Goal: Task Accomplishment & Management: Complete application form

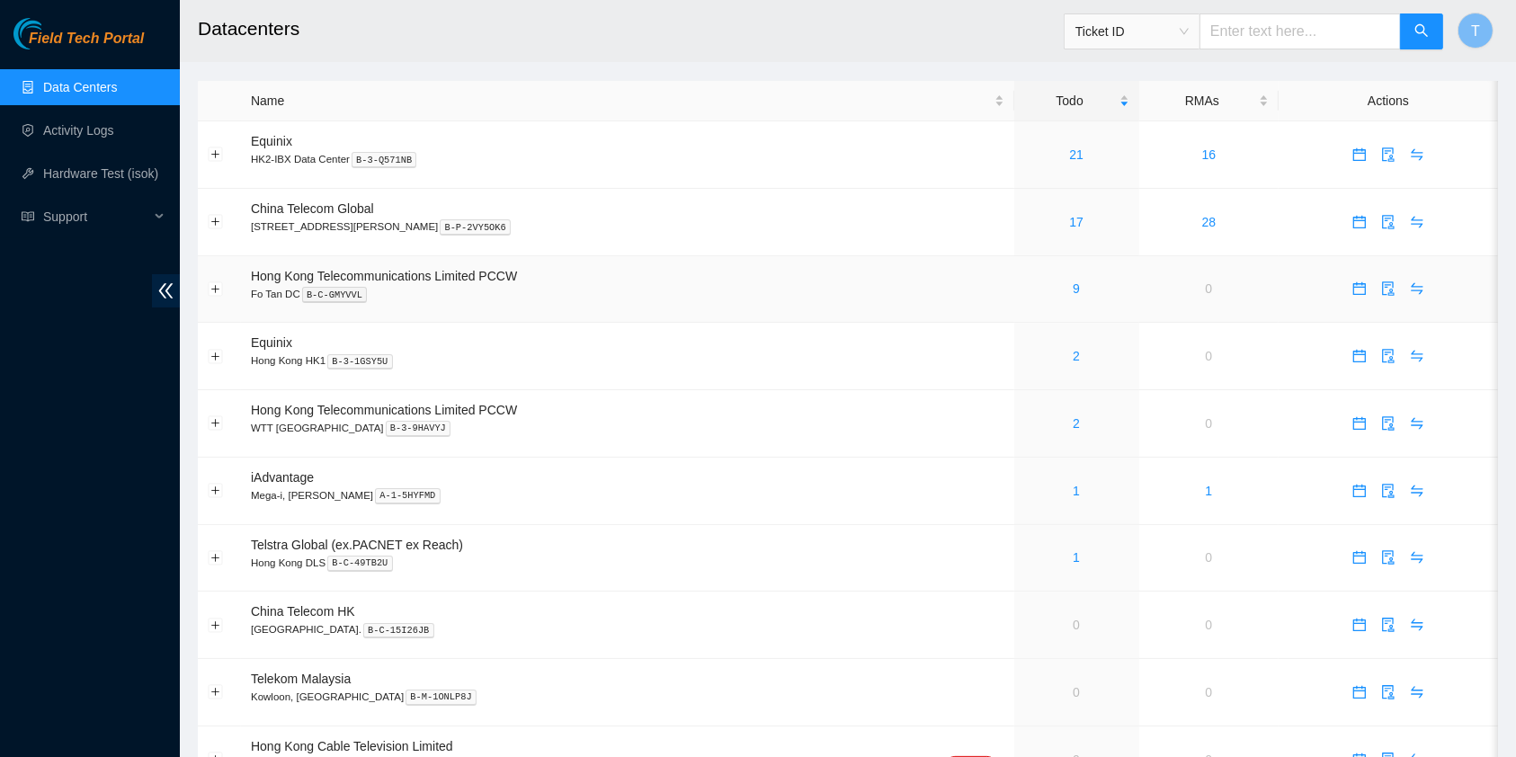
click at [1051, 284] on div "9" at bounding box center [1076, 289] width 105 height 20
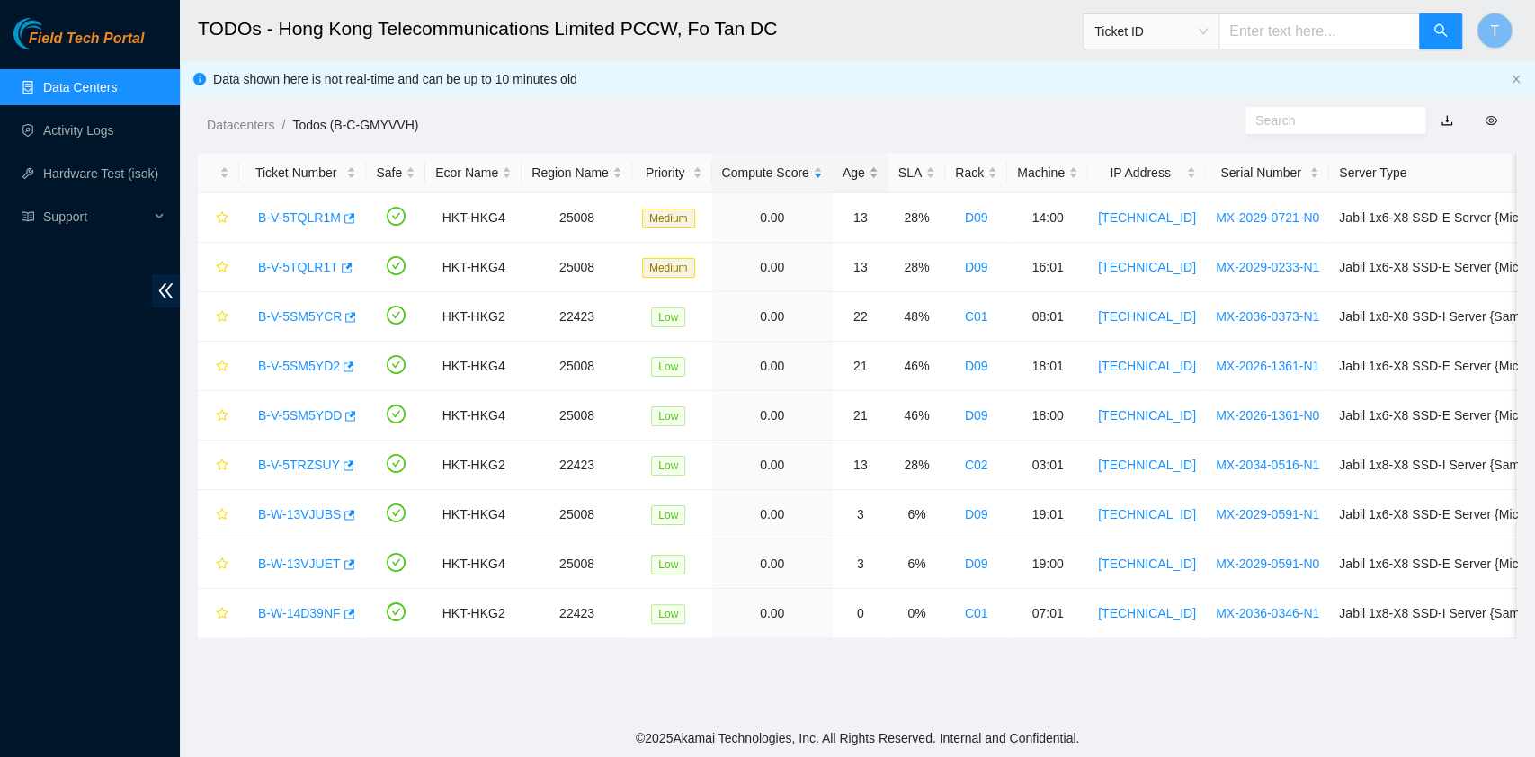
click at [856, 180] on div "Age" at bounding box center [861, 173] width 36 height 20
click at [295, 218] on link "B-V-5SM5YCR" at bounding box center [300, 217] width 84 height 14
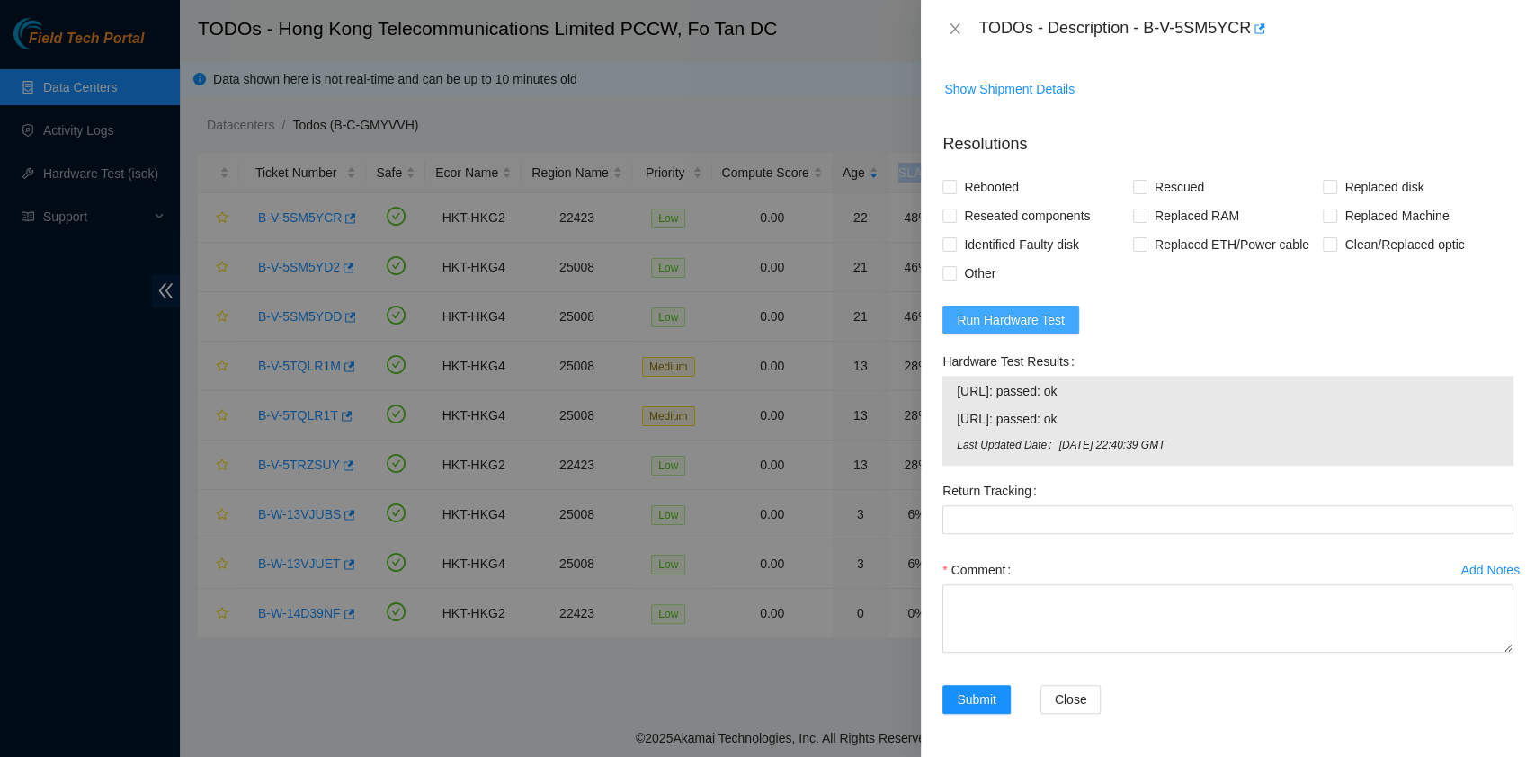
click at [1007, 330] on span "Run Hardware Test" at bounding box center [1011, 320] width 108 height 20
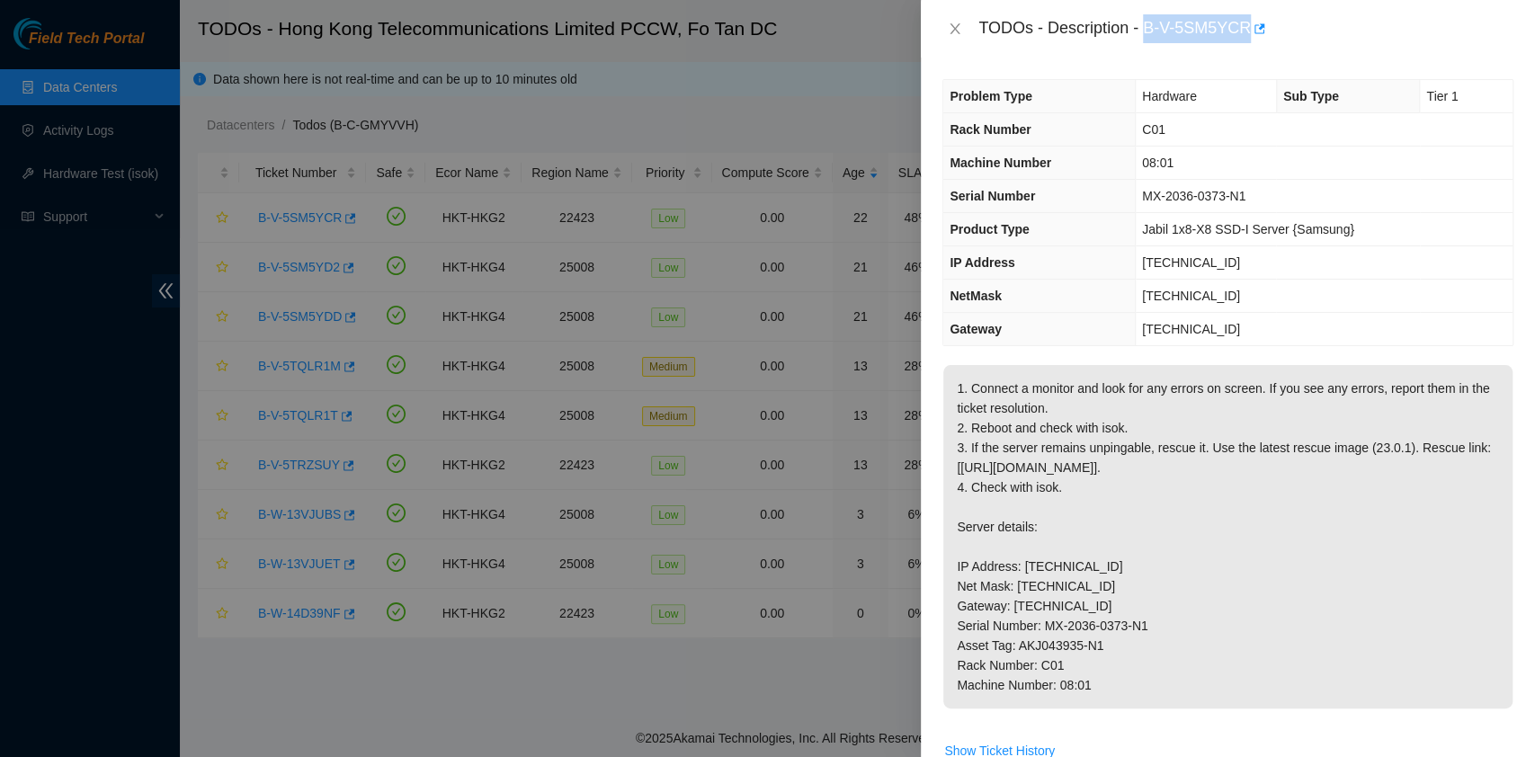
drag, startPoint x: 1145, startPoint y: 29, endPoint x: 1246, endPoint y: 41, distance: 101.5
click at [1246, 41] on div "TODOs - Description - B-V-5SM5YCR" at bounding box center [1246, 28] width 535 height 29
copy div "B-V-5SM5YCR"
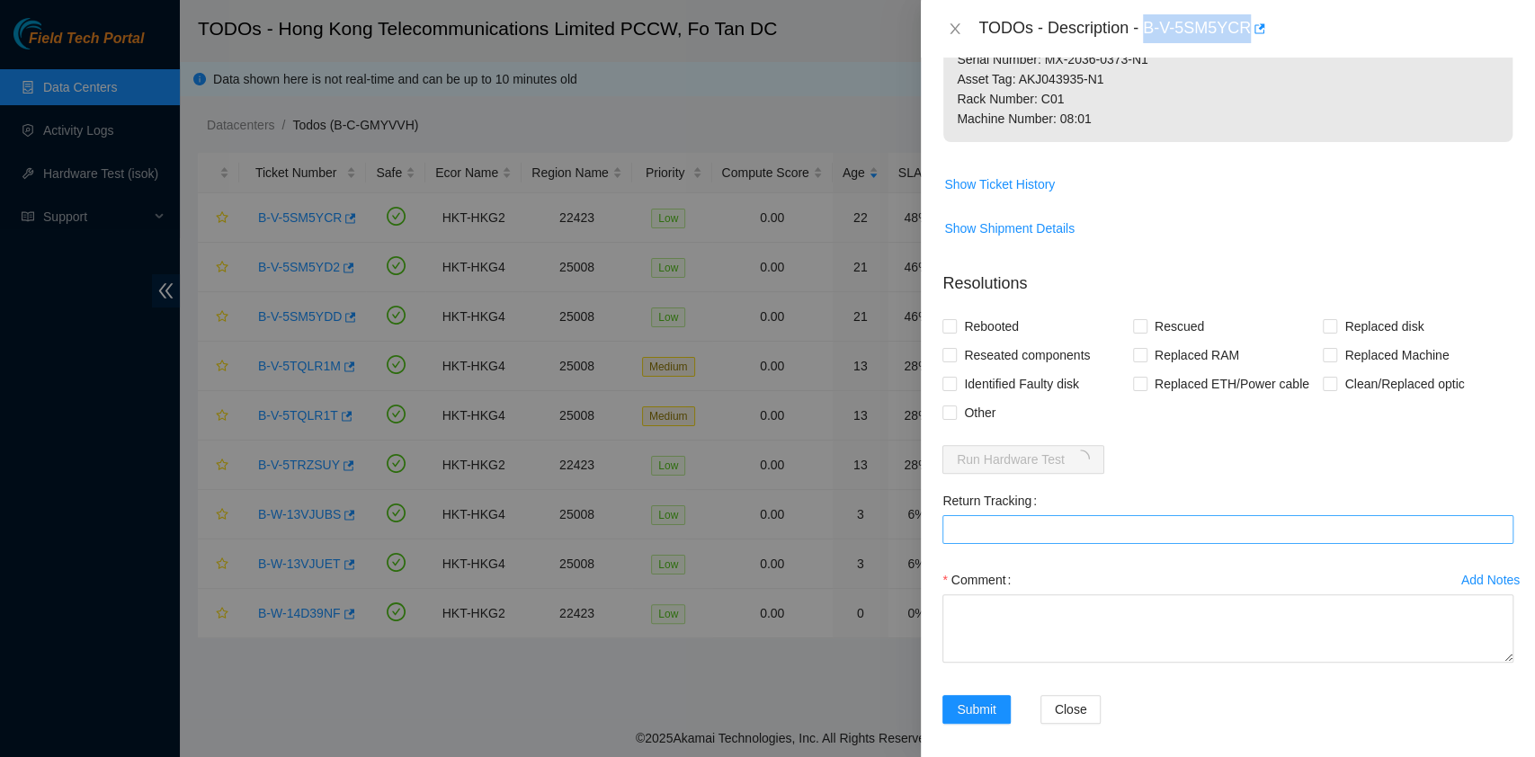
scroll to position [655, 0]
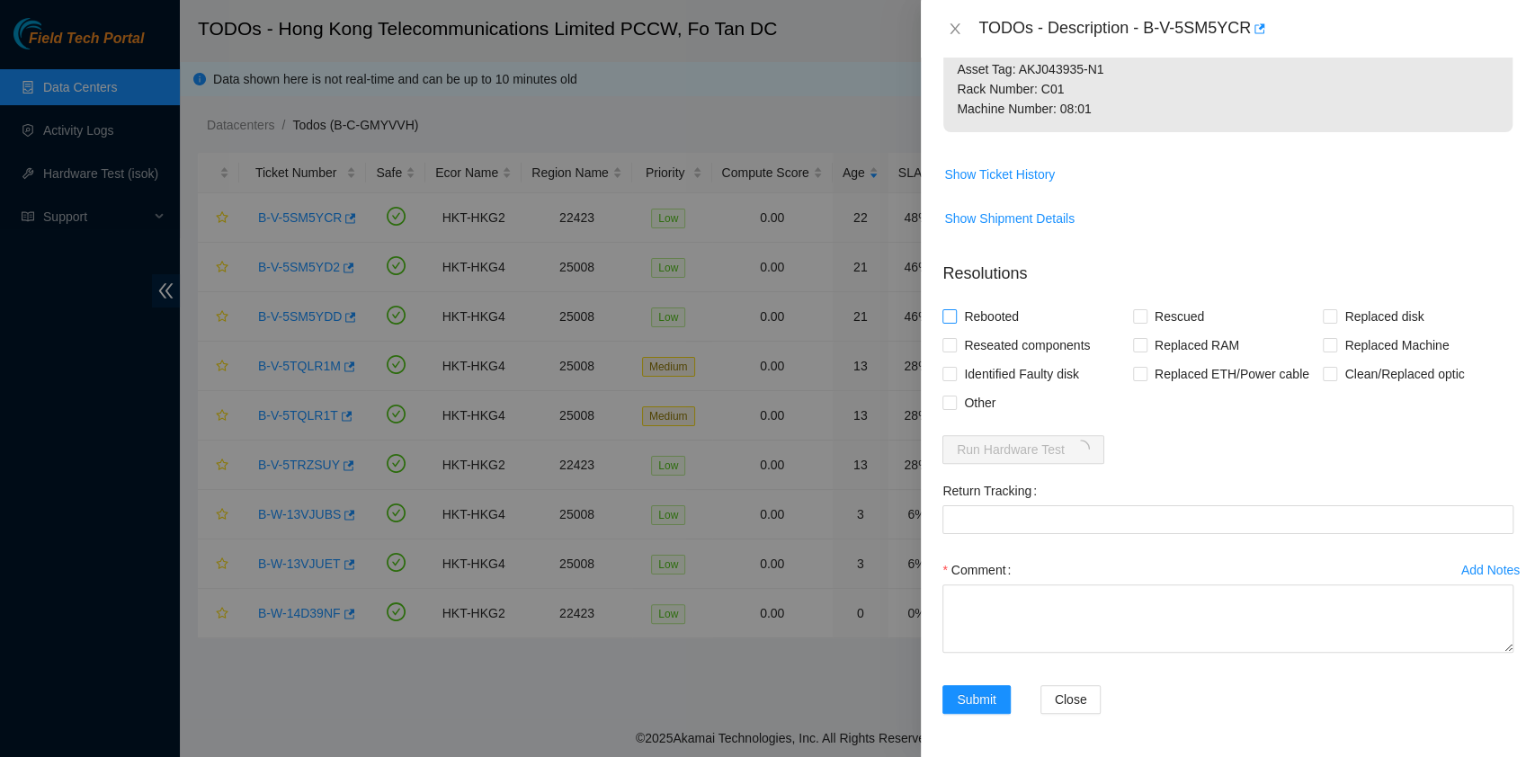
click at [998, 315] on span "Rebooted" at bounding box center [991, 316] width 69 height 29
click at [955, 315] on input "Rebooted" at bounding box center [949, 315] width 13 height 13
checkbox input "true"
click at [999, 331] on span "Reseated components" at bounding box center [1027, 345] width 140 height 29
click at [955, 338] on input "Reseated components" at bounding box center [949, 344] width 13 height 13
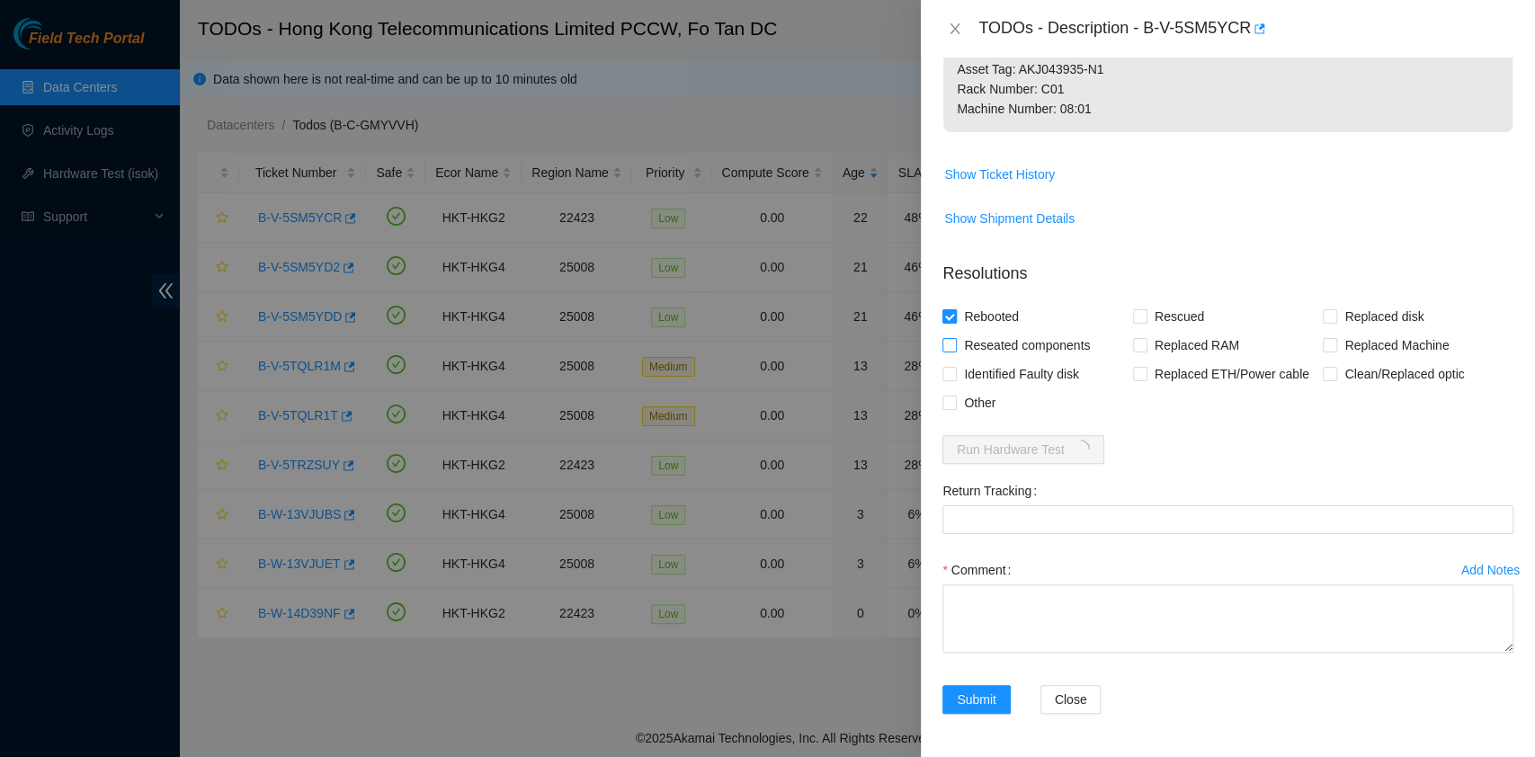
checkbox input "true"
click at [1148, 312] on span "Rescued" at bounding box center [1180, 316] width 64 height 29
click at [1142, 312] on input "Rescued" at bounding box center [1139, 315] width 13 height 13
checkbox input "true"
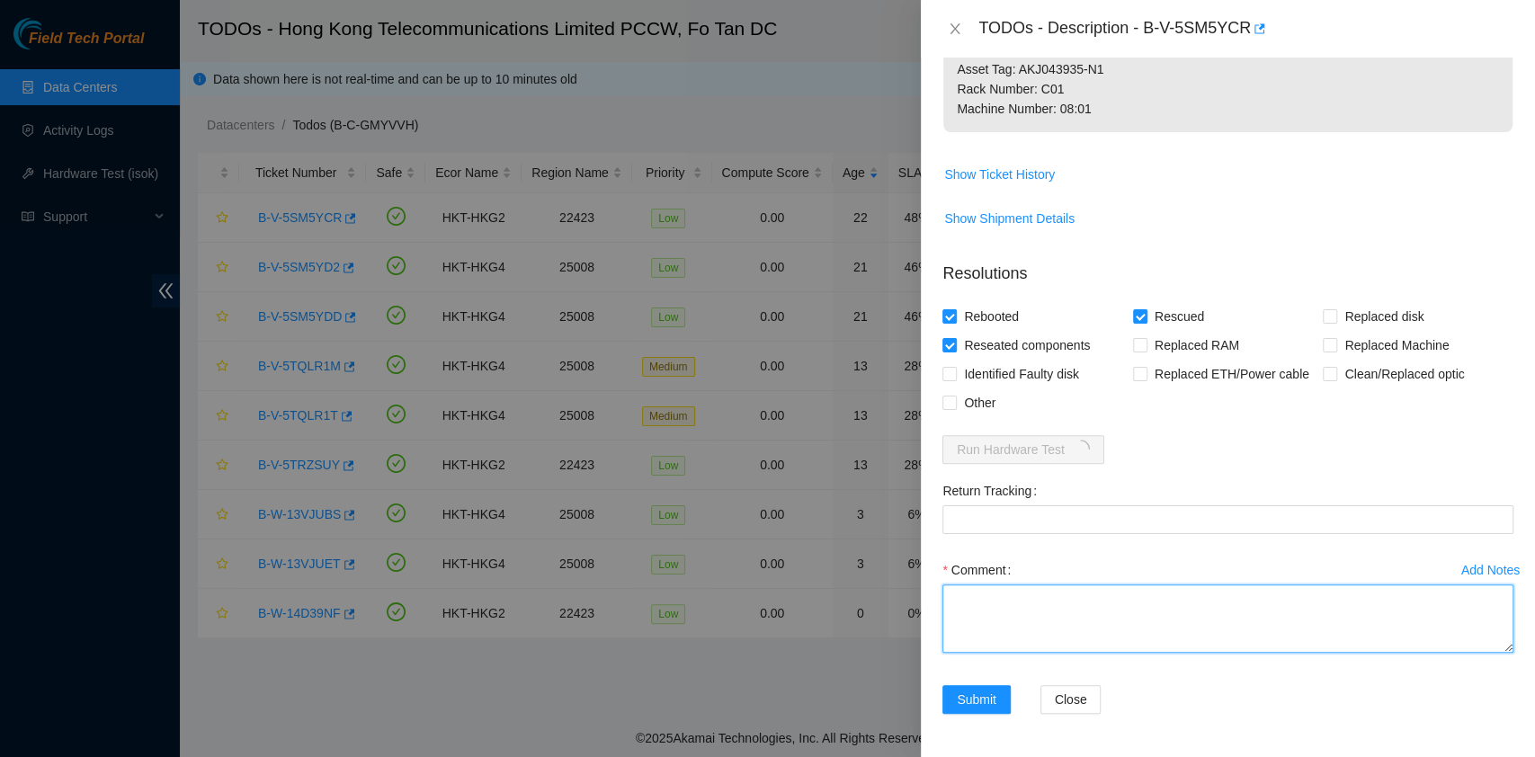
click at [1109, 615] on textarea "Comment" at bounding box center [1228, 619] width 571 height 68
type textarea "pass ok"
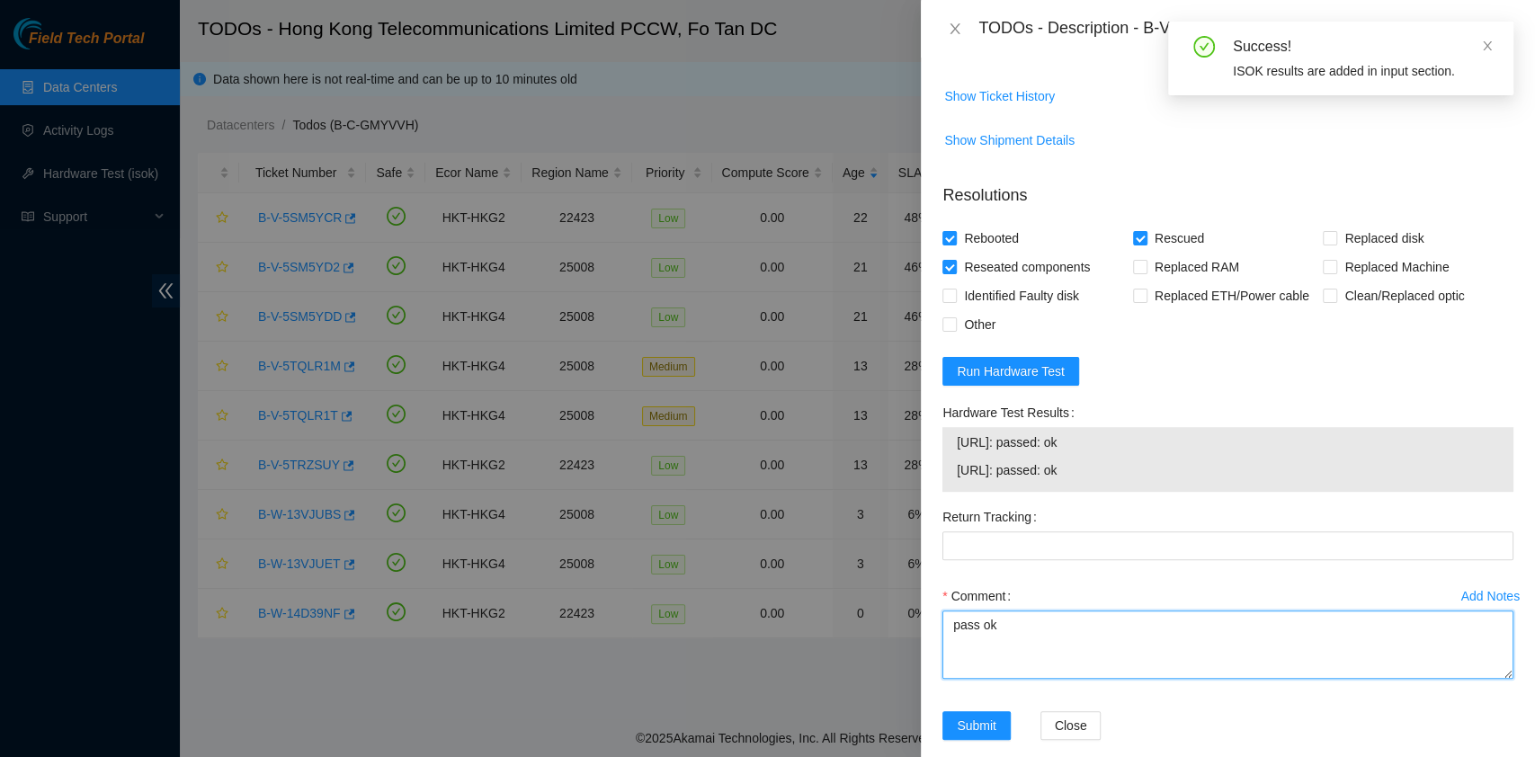
scroll to position [759, 0]
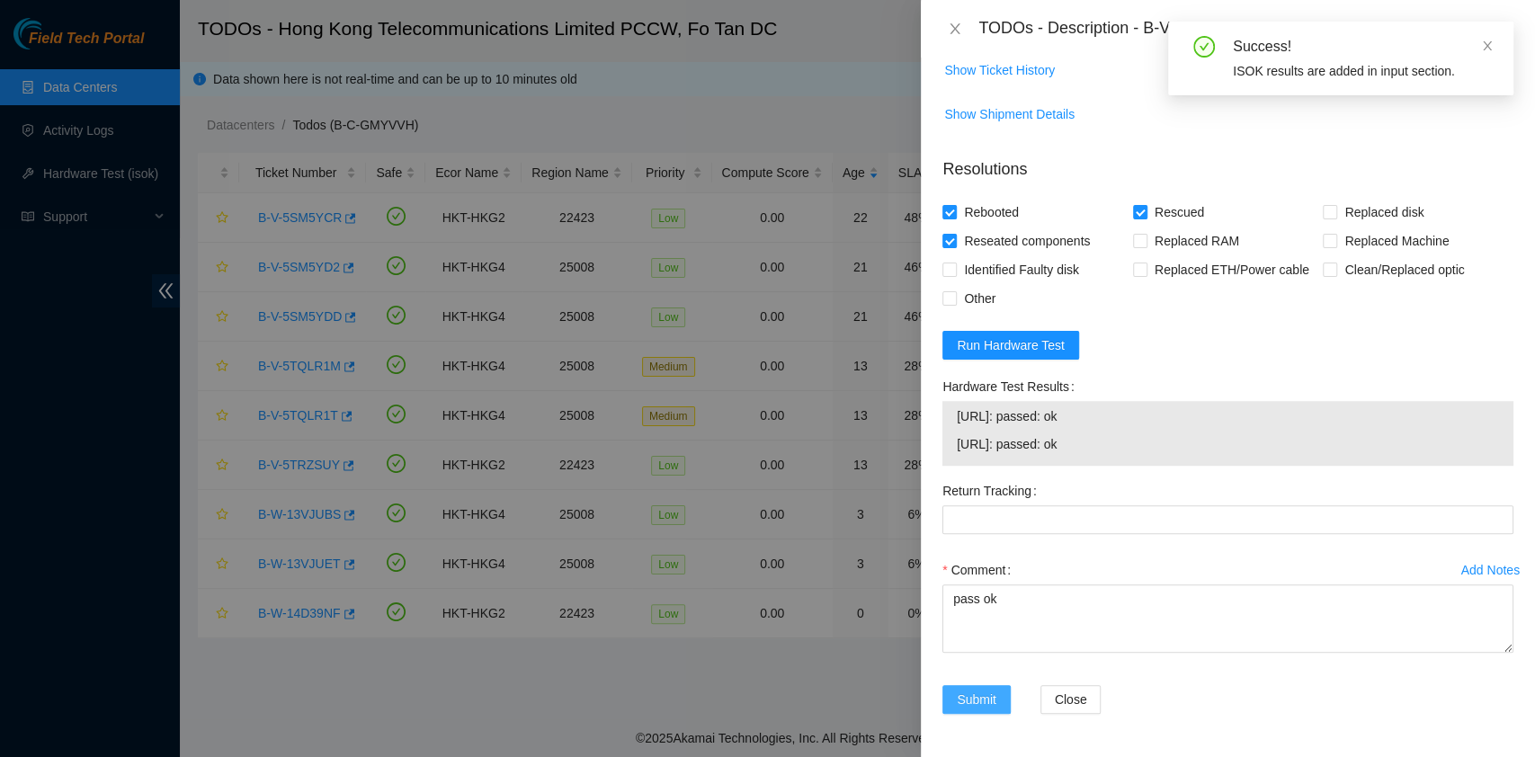
click at [992, 692] on span "Submit" at bounding box center [977, 700] width 40 height 20
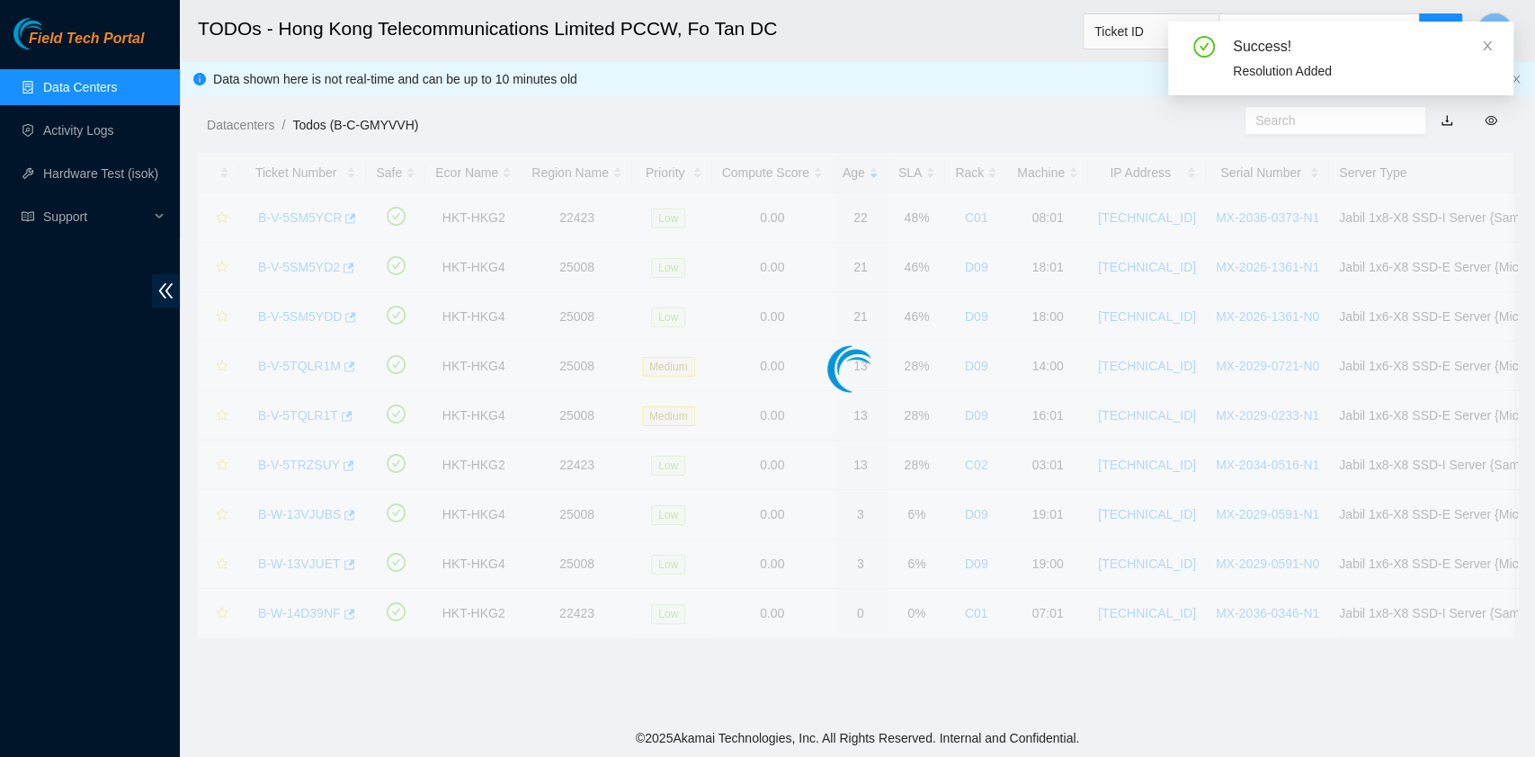
scroll to position [409, 0]
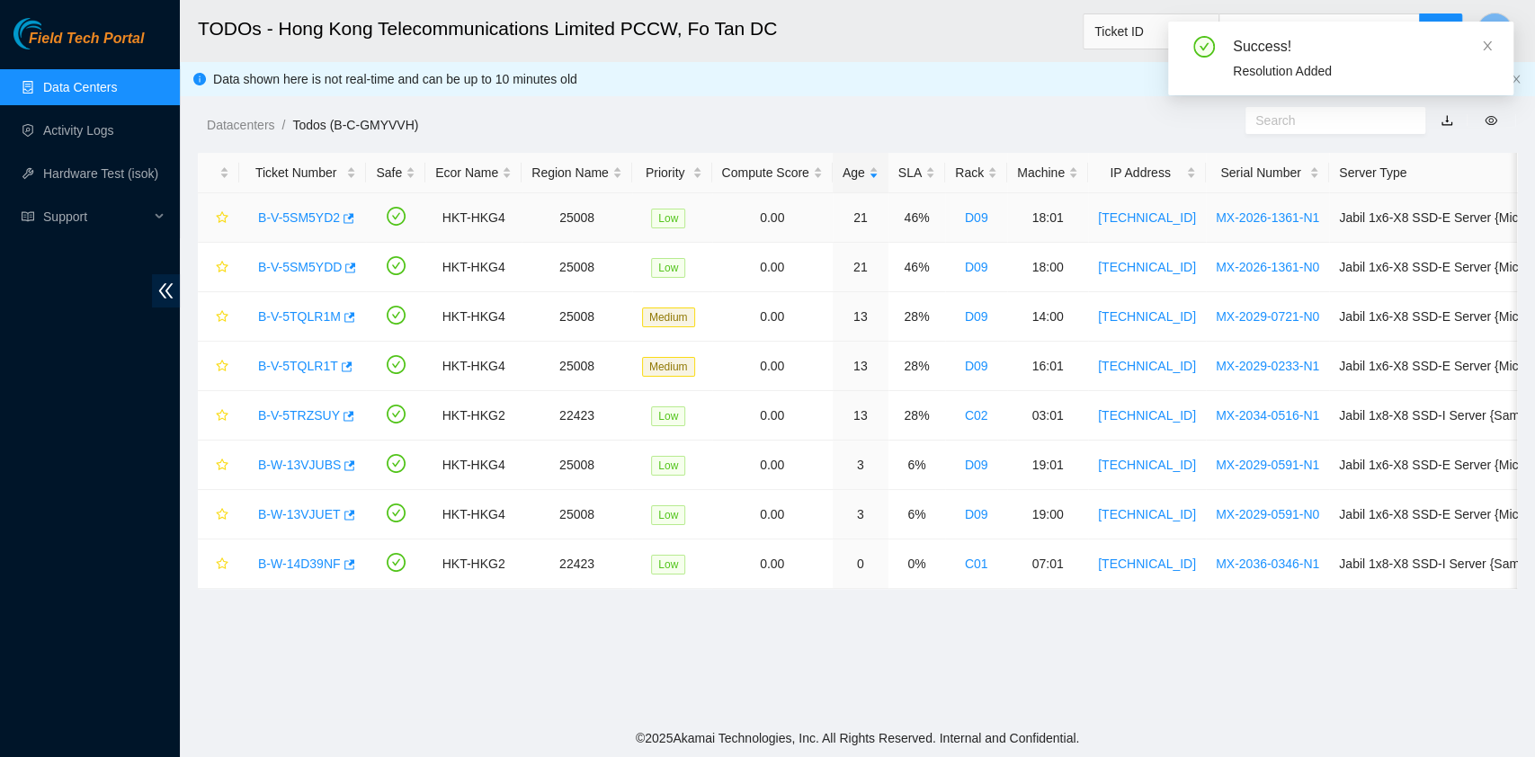
click at [309, 213] on link "B-V-5SM5YD2" at bounding box center [299, 217] width 82 height 14
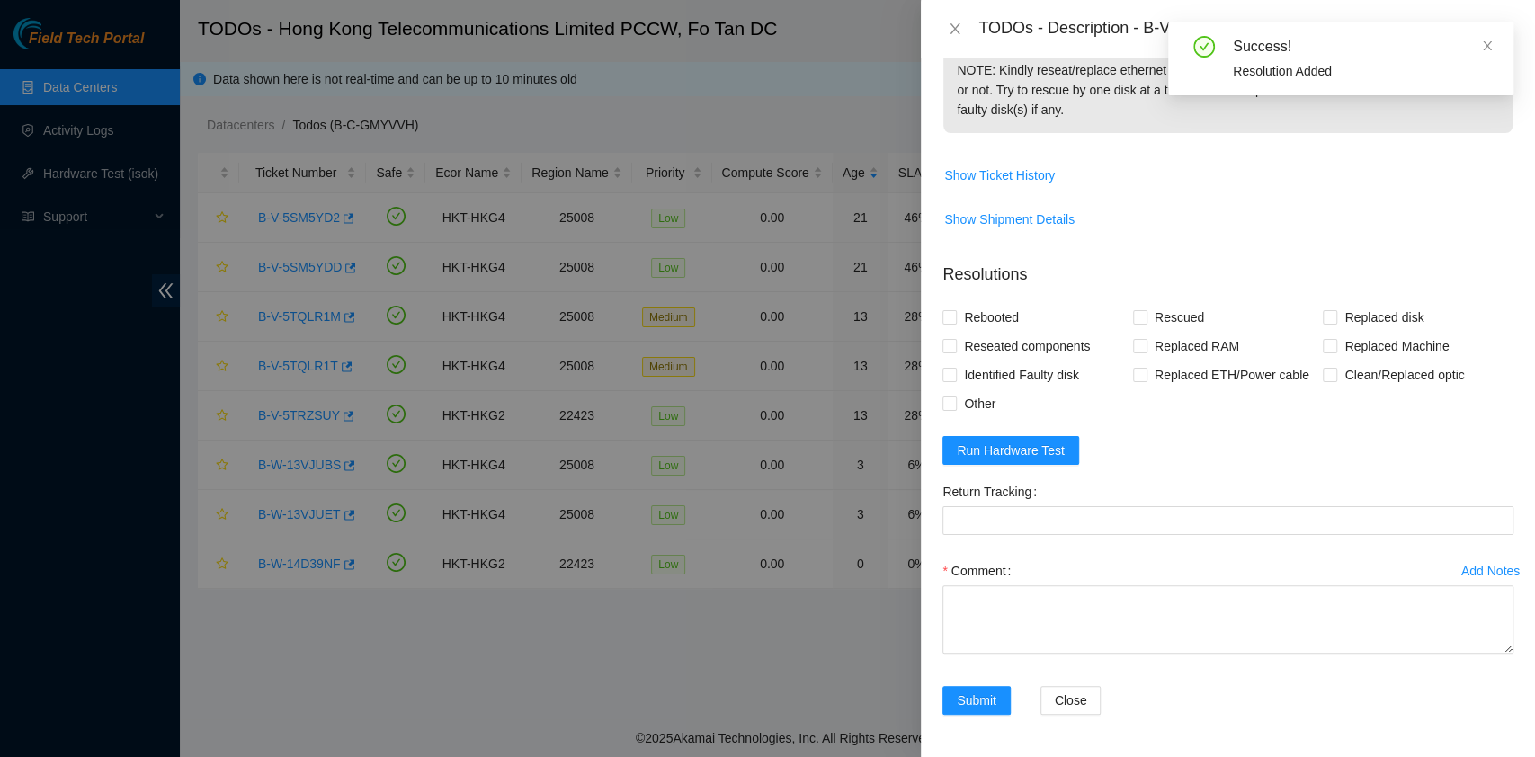
scroll to position [720, 0]
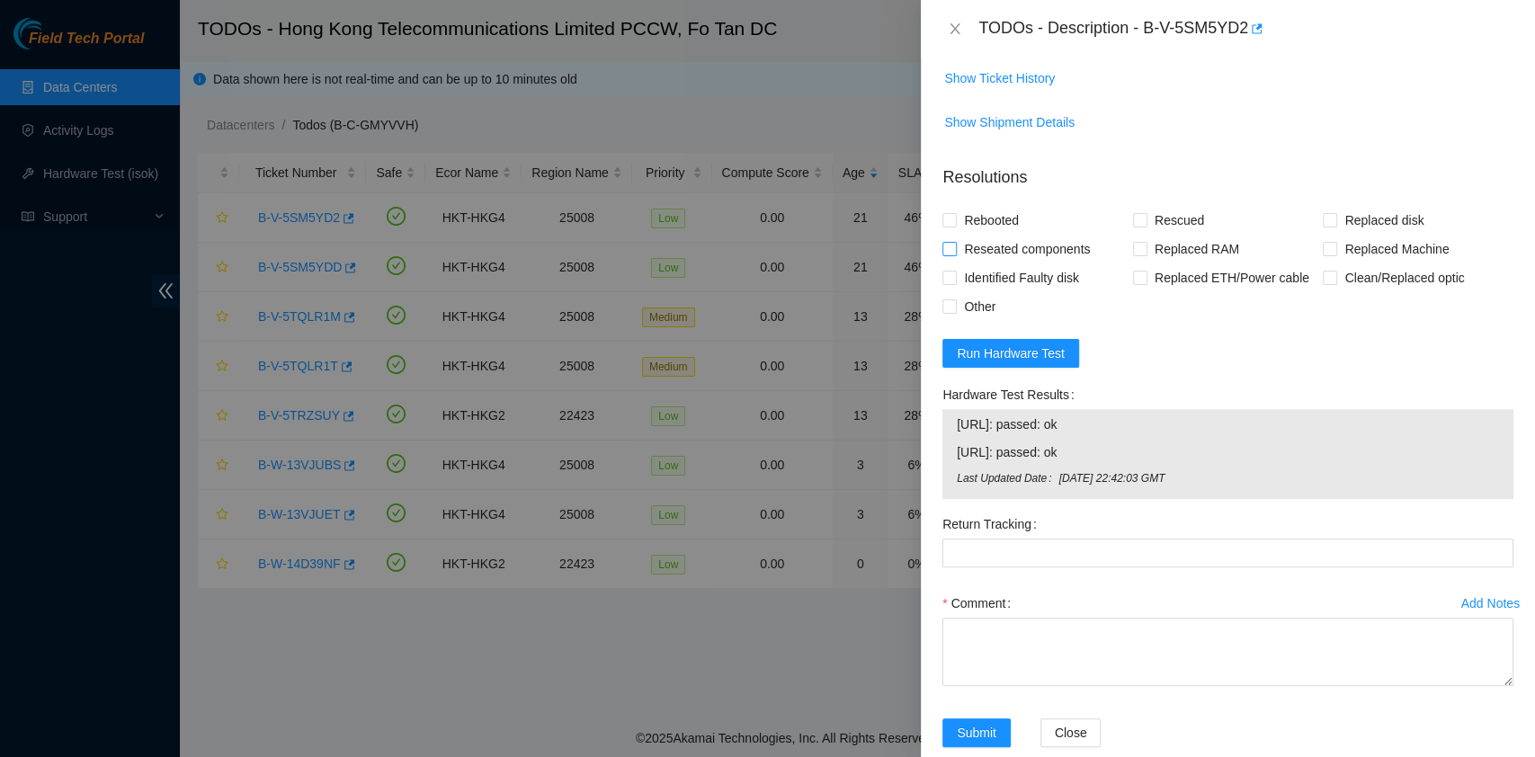
click at [988, 237] on span "Reseated components" at bounding box center [1027, 249] width 140 height 29
click at [955, 242] on input "Reseated components" at bounding box center [949, 248] width 13 height 13
checkbox input "true"
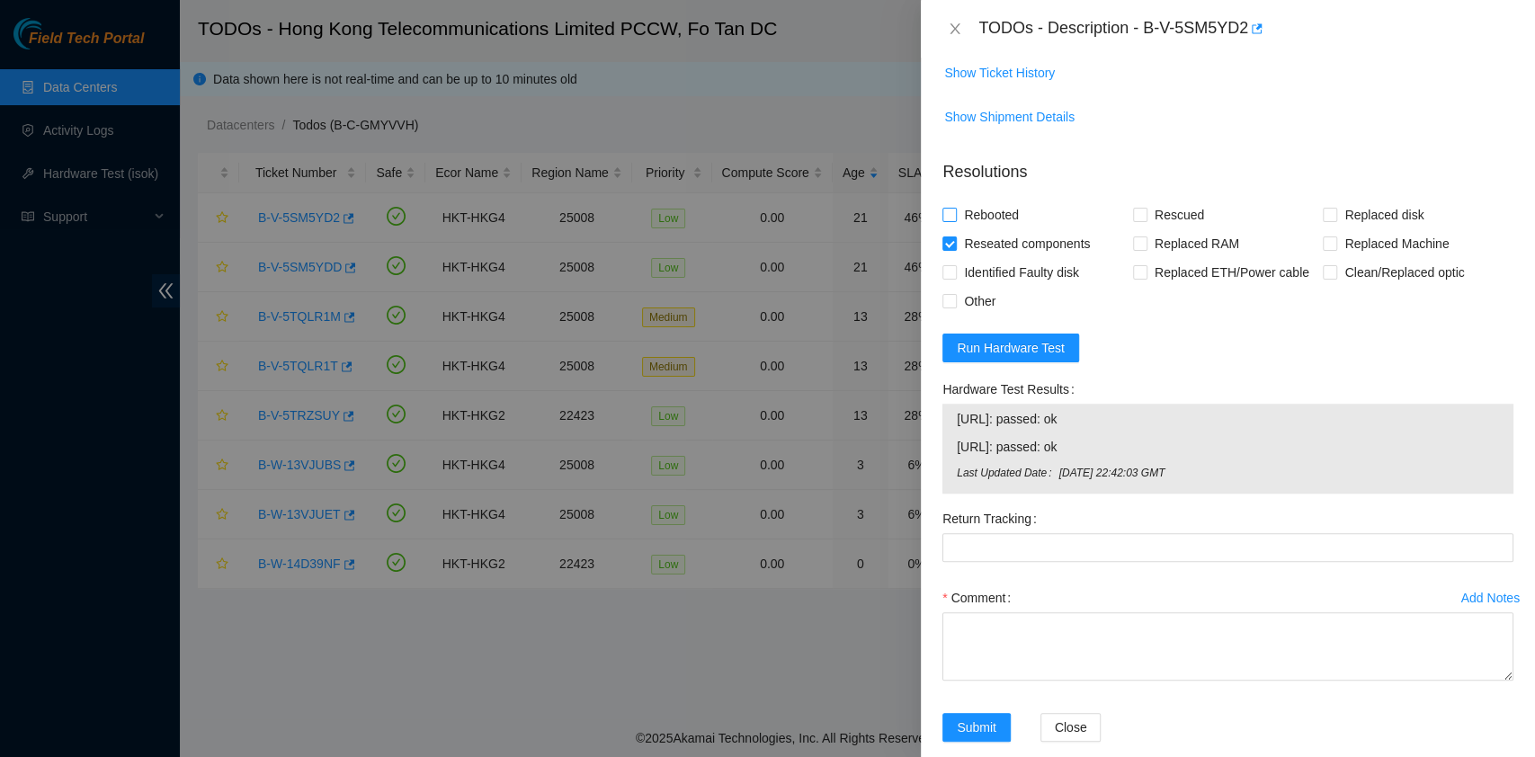
click at [980, 210] on span "Rebooted" at bounding box center [991, 215] width 69 height 29
click at [955, 210] on input "Rebooted" at bounding box center [949, 214] width 13 height 13
checkbox input "true"
click at [1148, 214] on span "Rescued" at bounding box center [1180, 214] width 64 height 29
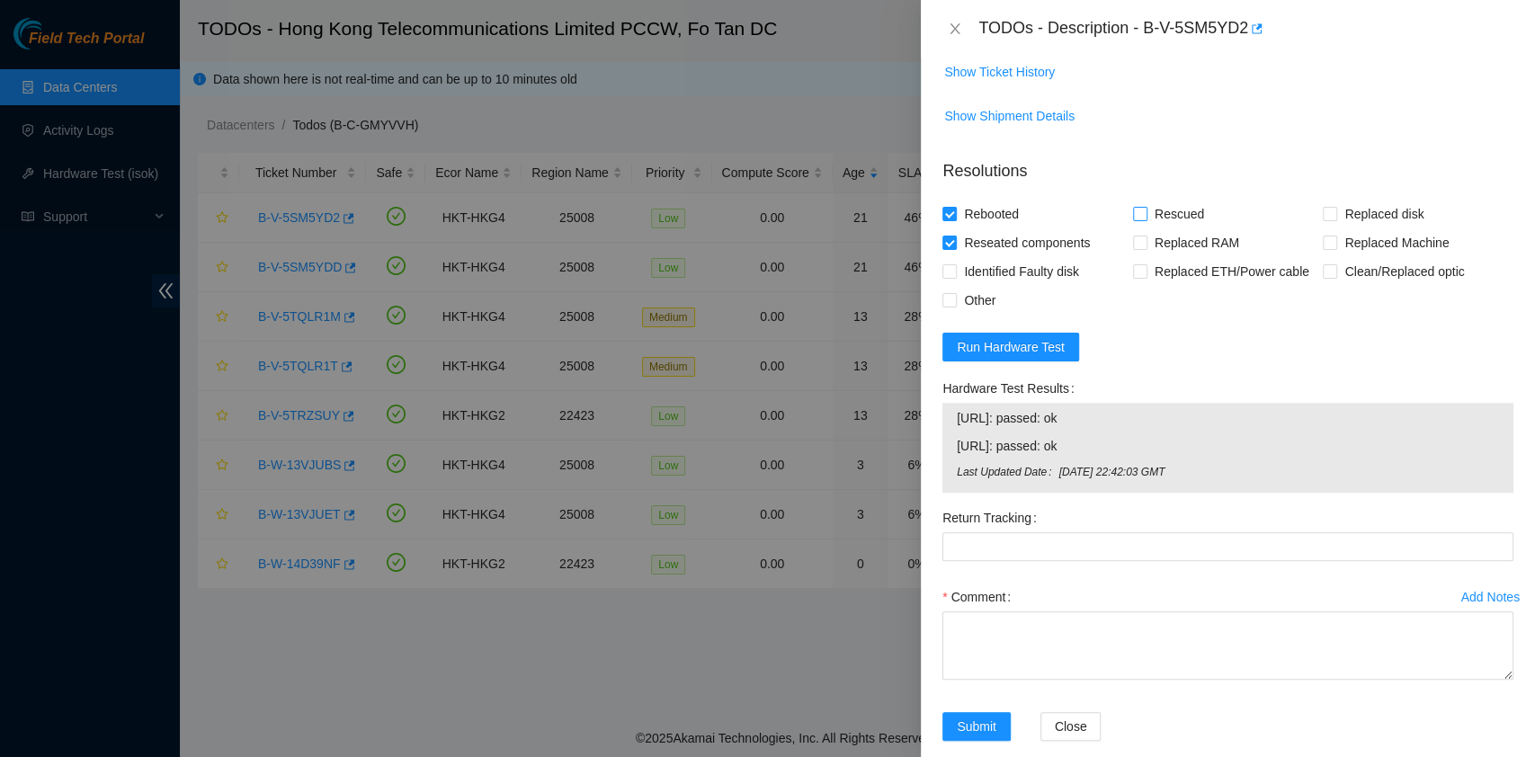
click at [1141, 214] on input "Rescued" at bounding box center [1139, 213] width 13 height 13
checkbox input "true"
click at [1085, 630] on textarea "Comment" at bounding box center [1228, 646] width 571 height 68
type textarea "pass ok"
drag, startPoint x: 1142, startPoint y: 30, endPoint x: 1248, endPoint y: 50, distance: 108.1
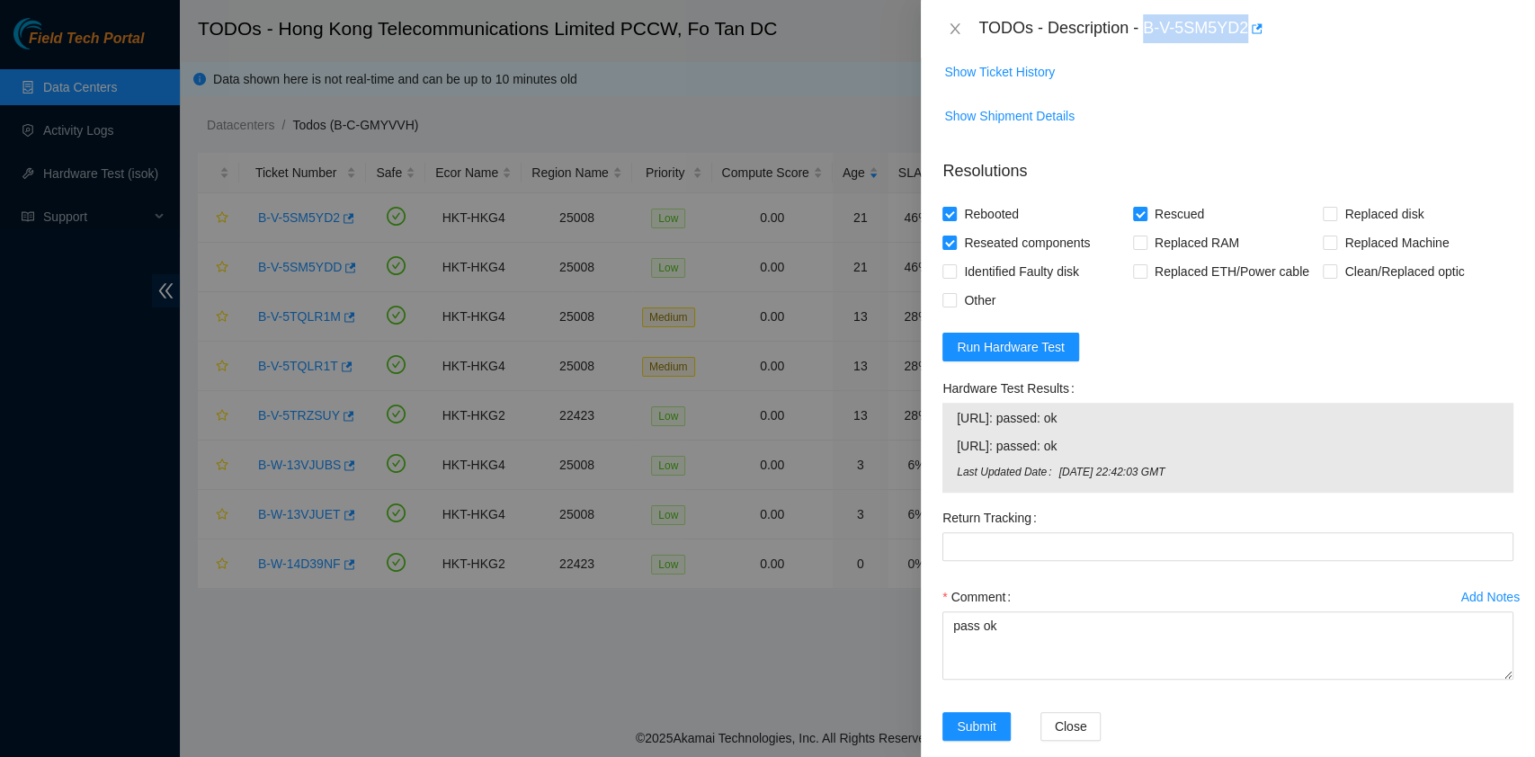
click at [1248, 50] on div "TODOs - Description - B-V-5SM5YD2" at bounding box center [1228, 29] width 614 height 58
copy div "B-V-5SM5YD2"
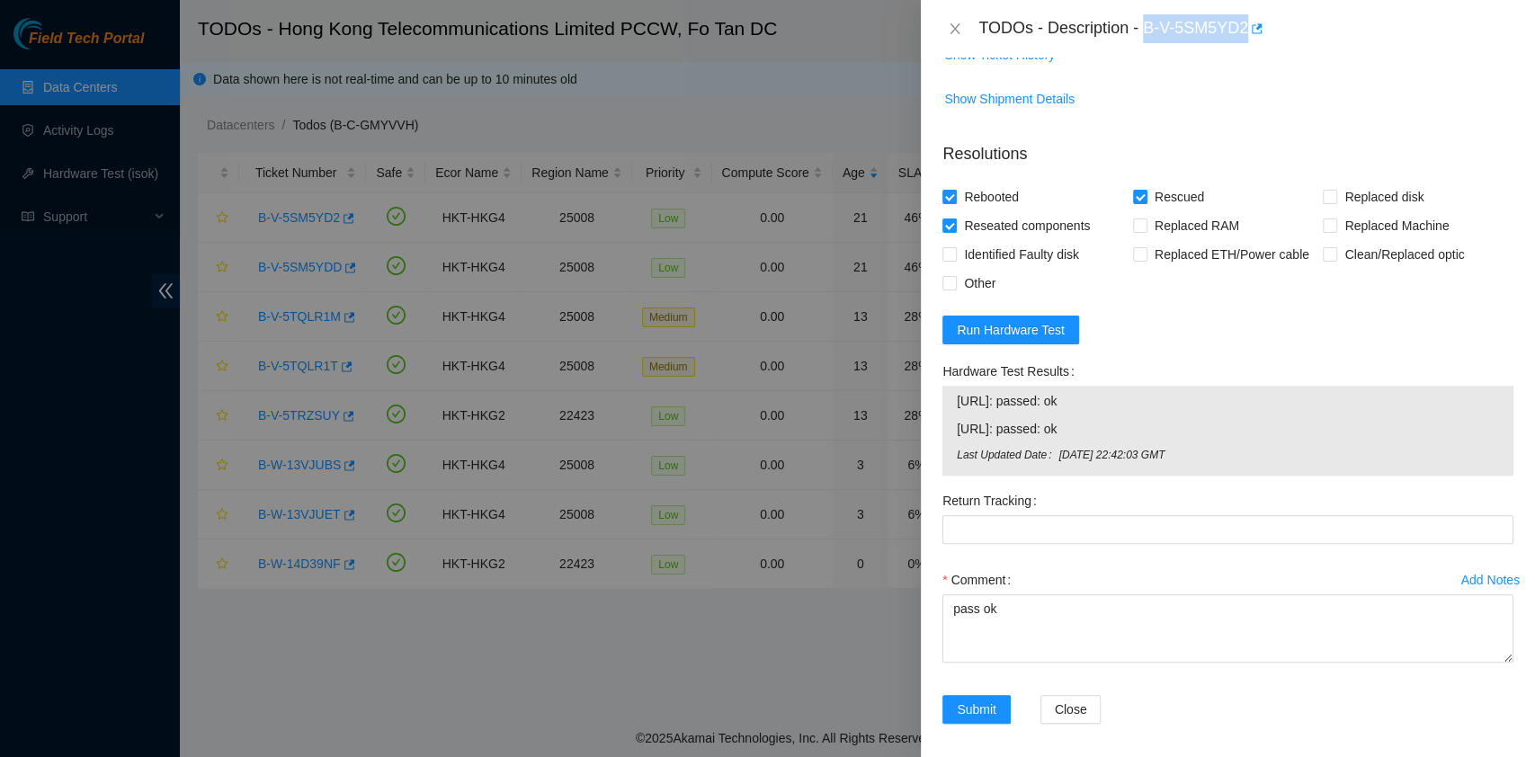
scroll to position [745, 0]
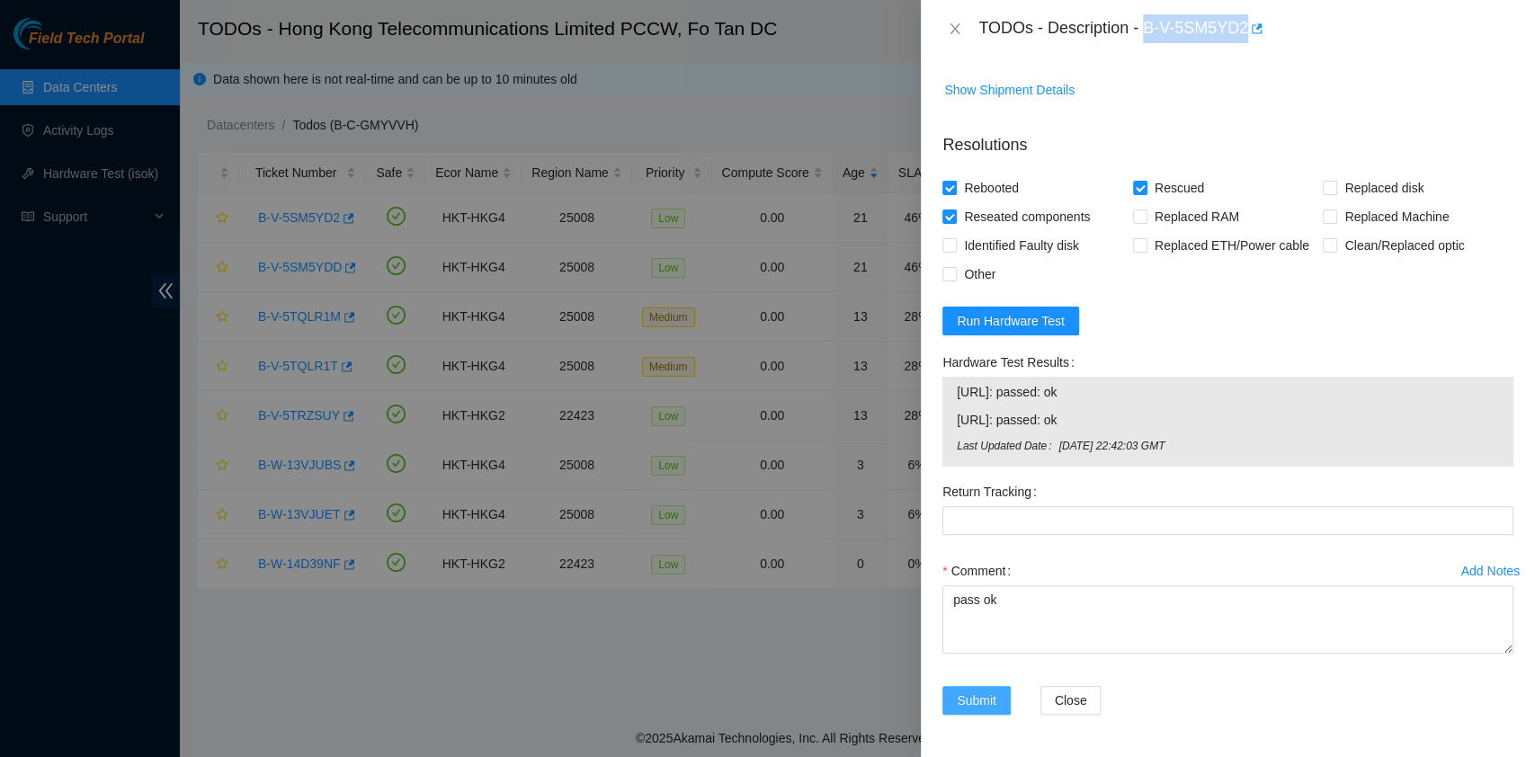
click at [957, 709] on span "Submit" at bounding box center [977, 701] width 40 height 20
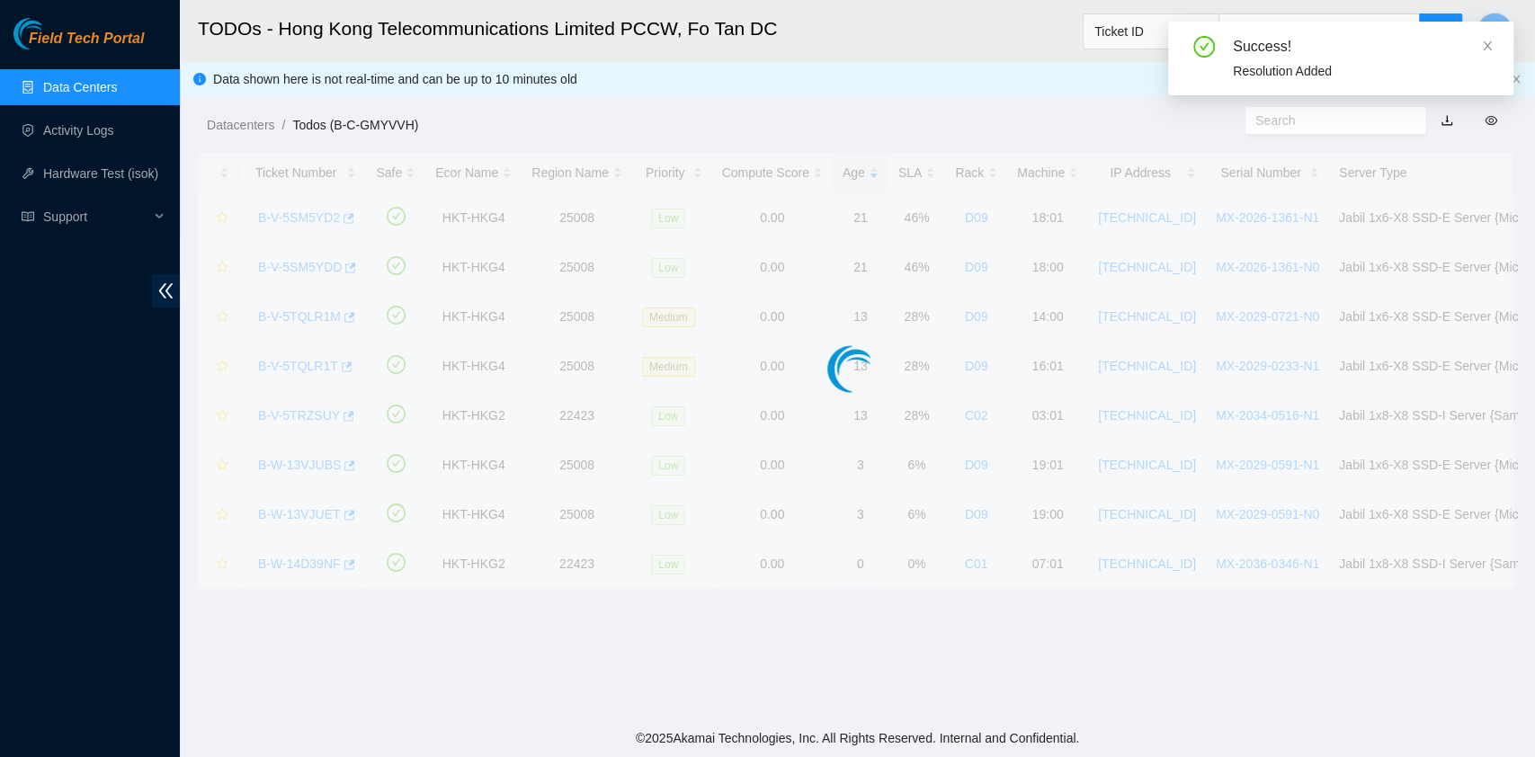
scroll to position [434, 0]
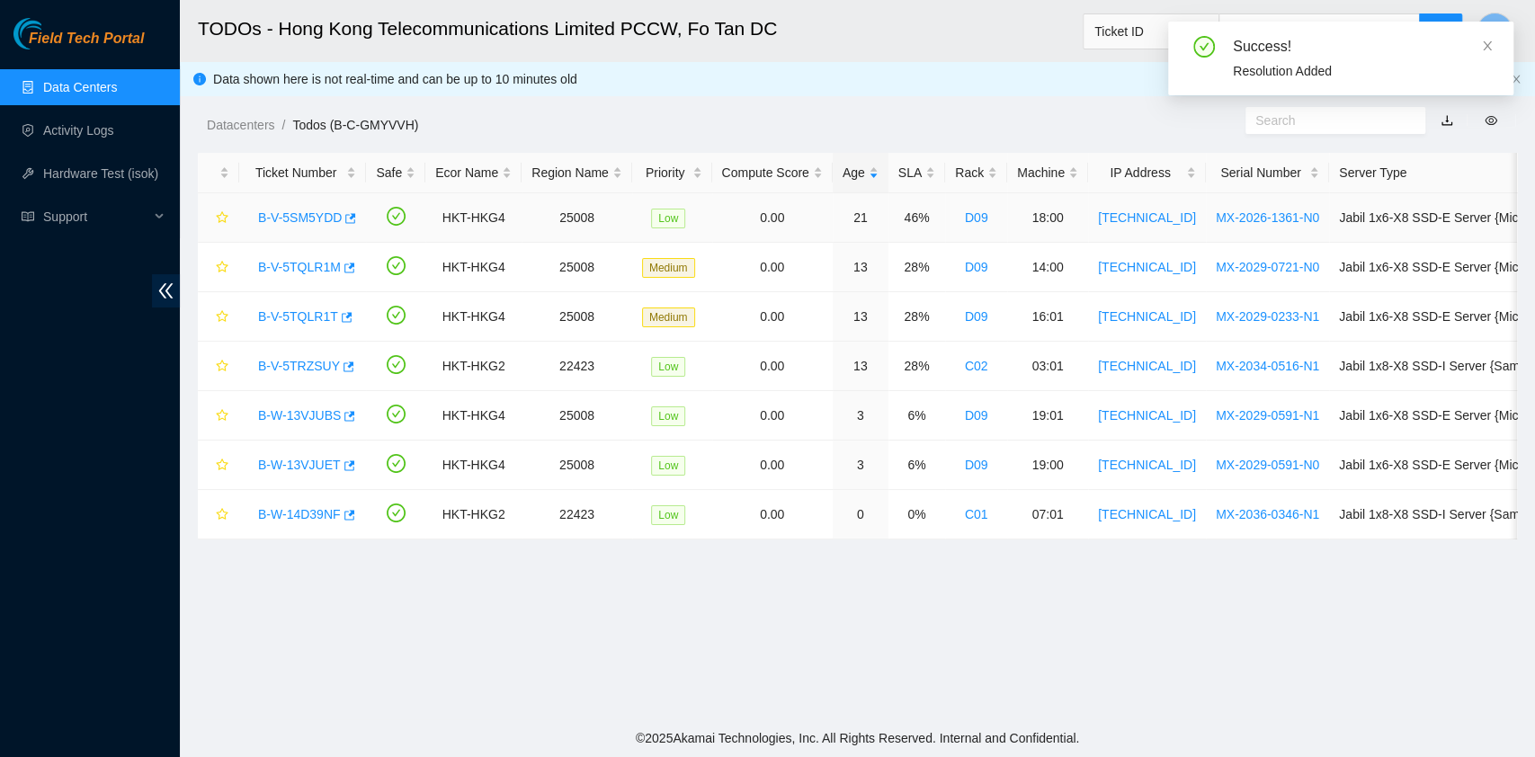
click at [282, 217] on link "B-V-5SM5YDD" at bounding box center [300, 217] width 84 height 14
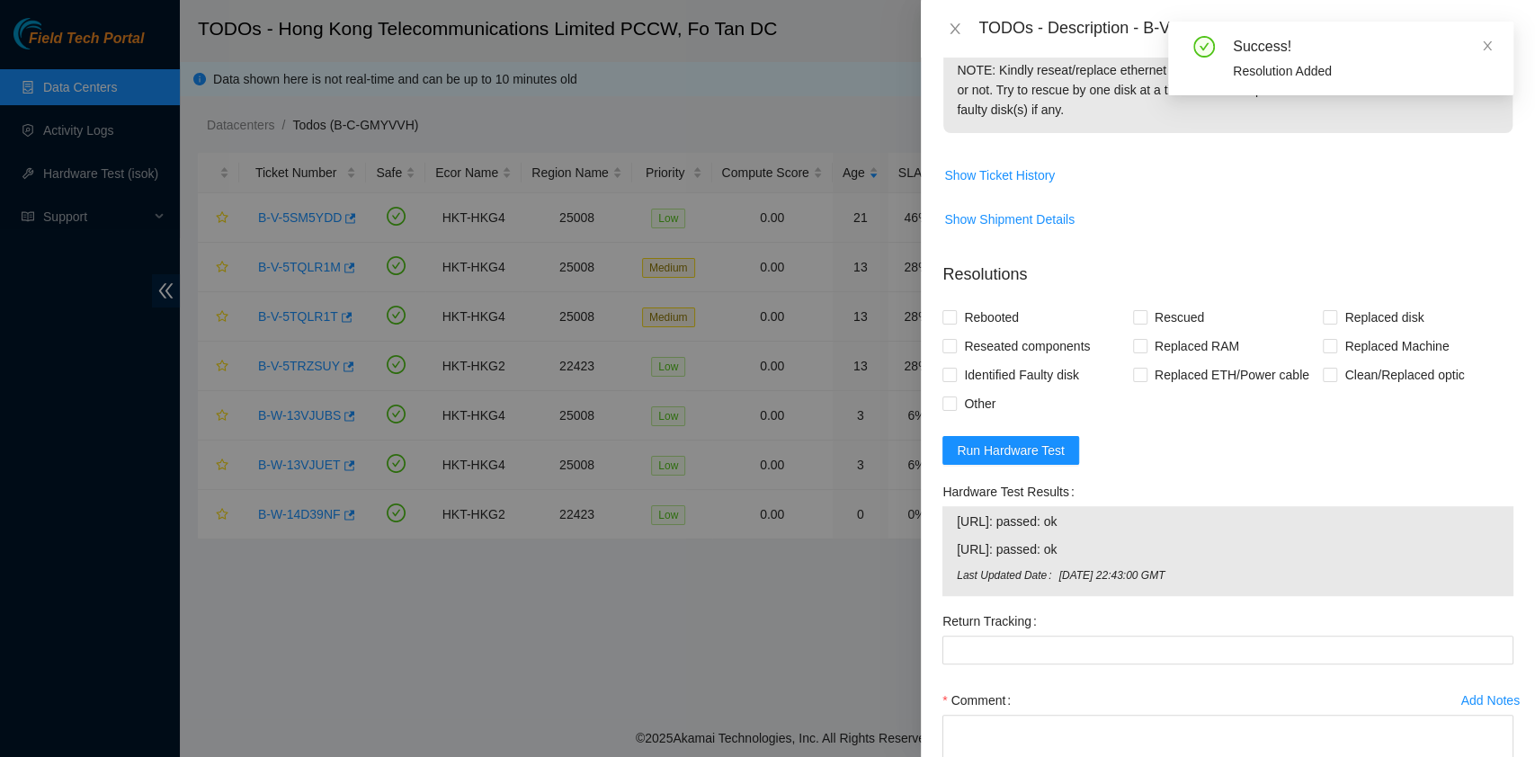
scroll to position [725, 0]
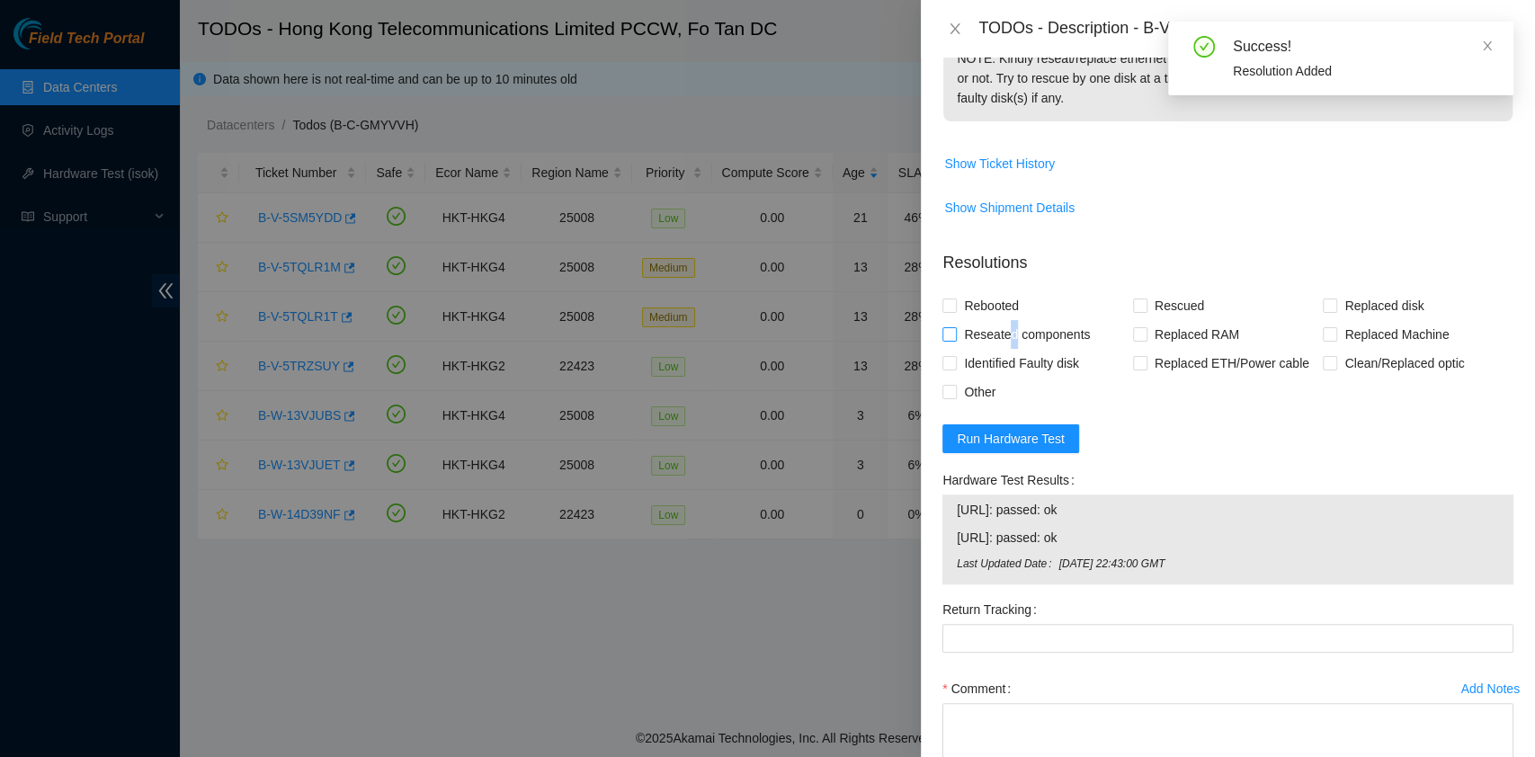
click at [1011, 330] on span "Reseated components" at bounding box center [1027, 334] width 140 height 29
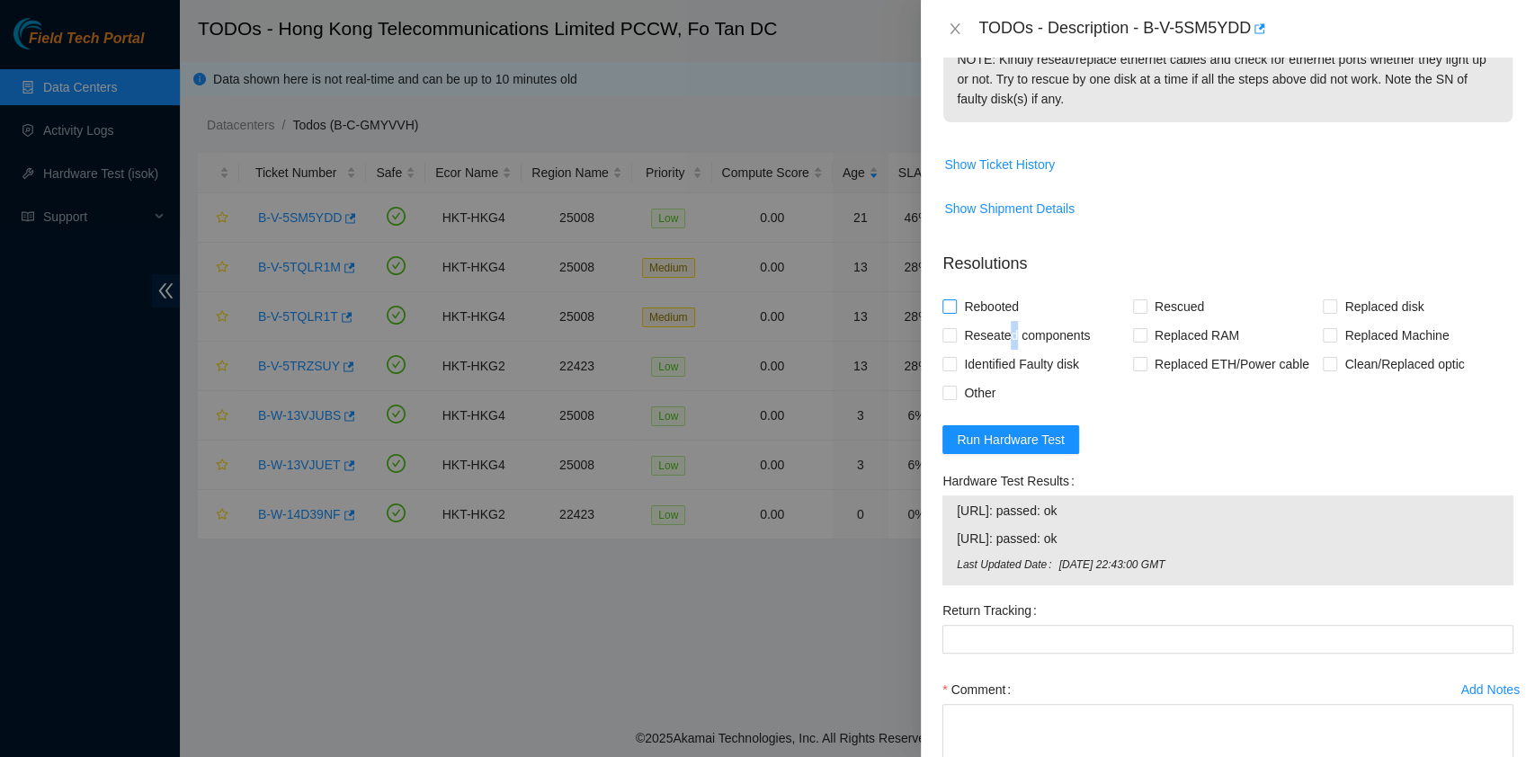
scroll to position [605, 0]
click at [982, 300] on span "Rebooted" at bounding box center [991, 307] width 69 height 29
click at [955, 300] on input "Rebooted" at bounding box center [949, 306] width 13 height 13
checkbox input "true"
click at [979, 322] on span "Reseated components" at bounding box center [1027, 336] width 140 height 29
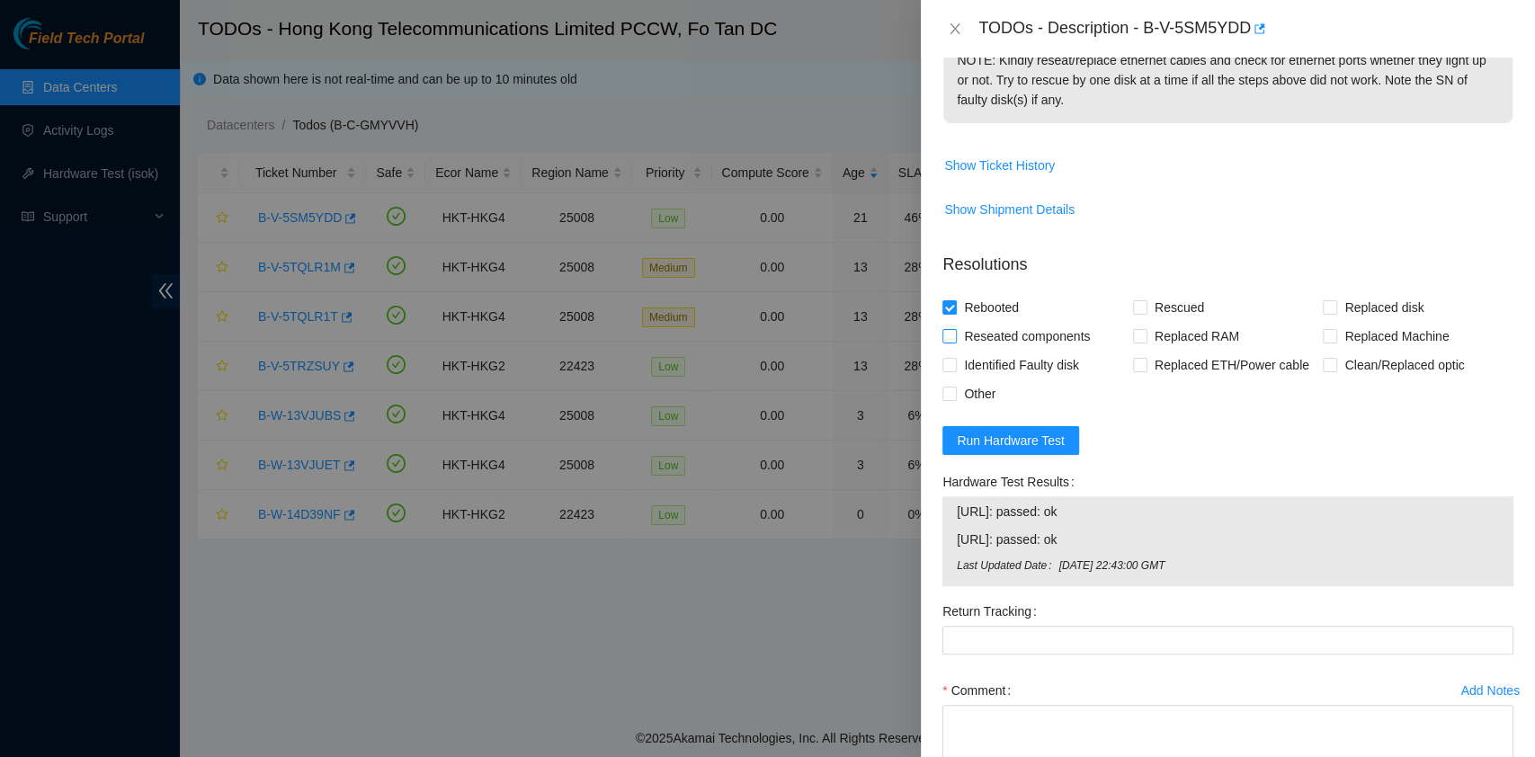
click at [955, 329] on input "Reseated components" at bounding box center [949, 335] width 13 height 13
checkbox input "true"
click at [1158, 305] on span "Rescued" at bounding box center [1180, 307] width 64 height 29
click at [1146, 305] on input "Rescued" at bounding box center [1139, 306] width 13 height 13
checkbox input "true"
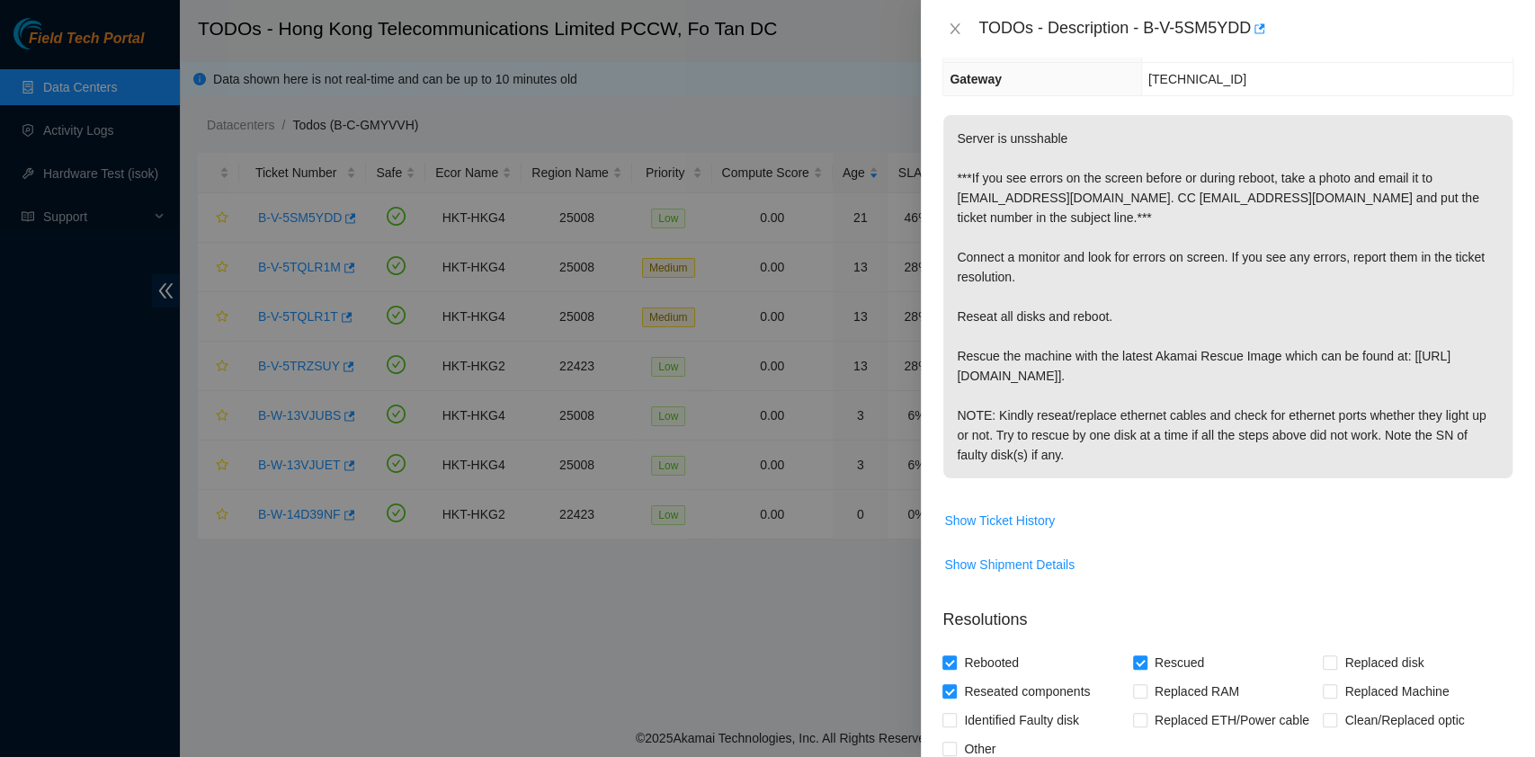
scroll to position [247, 0]
drag, startPoint x: 1140, startPoint y: 25, endPoint x: 1247, endPoint y: 45, distance: 108.8
click at [1247, 45] on div "TODOs - Description - B-V-5SM5YDD" at bounding box center [1228, 29] width 614 height 58
copy div "B-V-5SM5YDD"
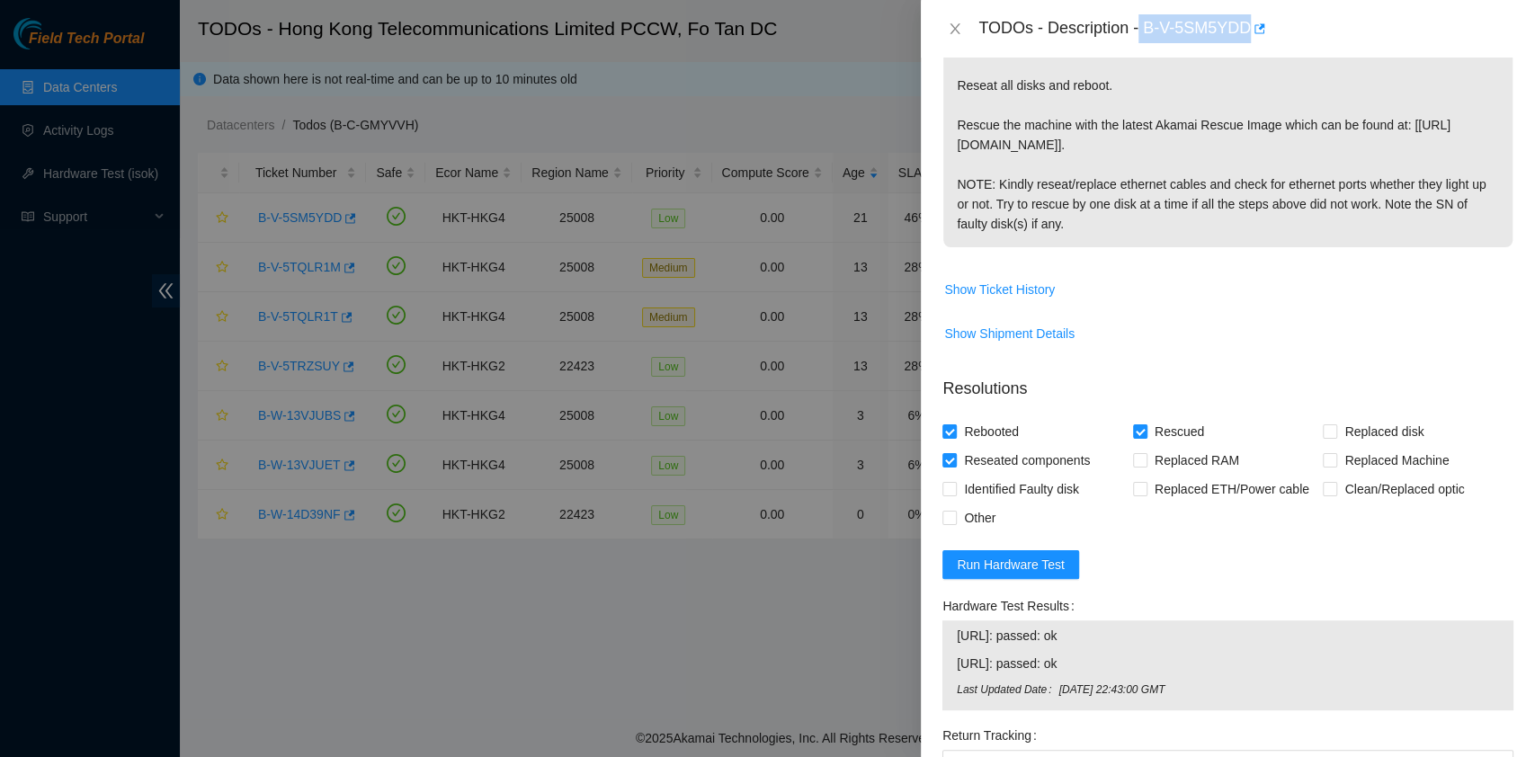
scroll to position [725, 0]
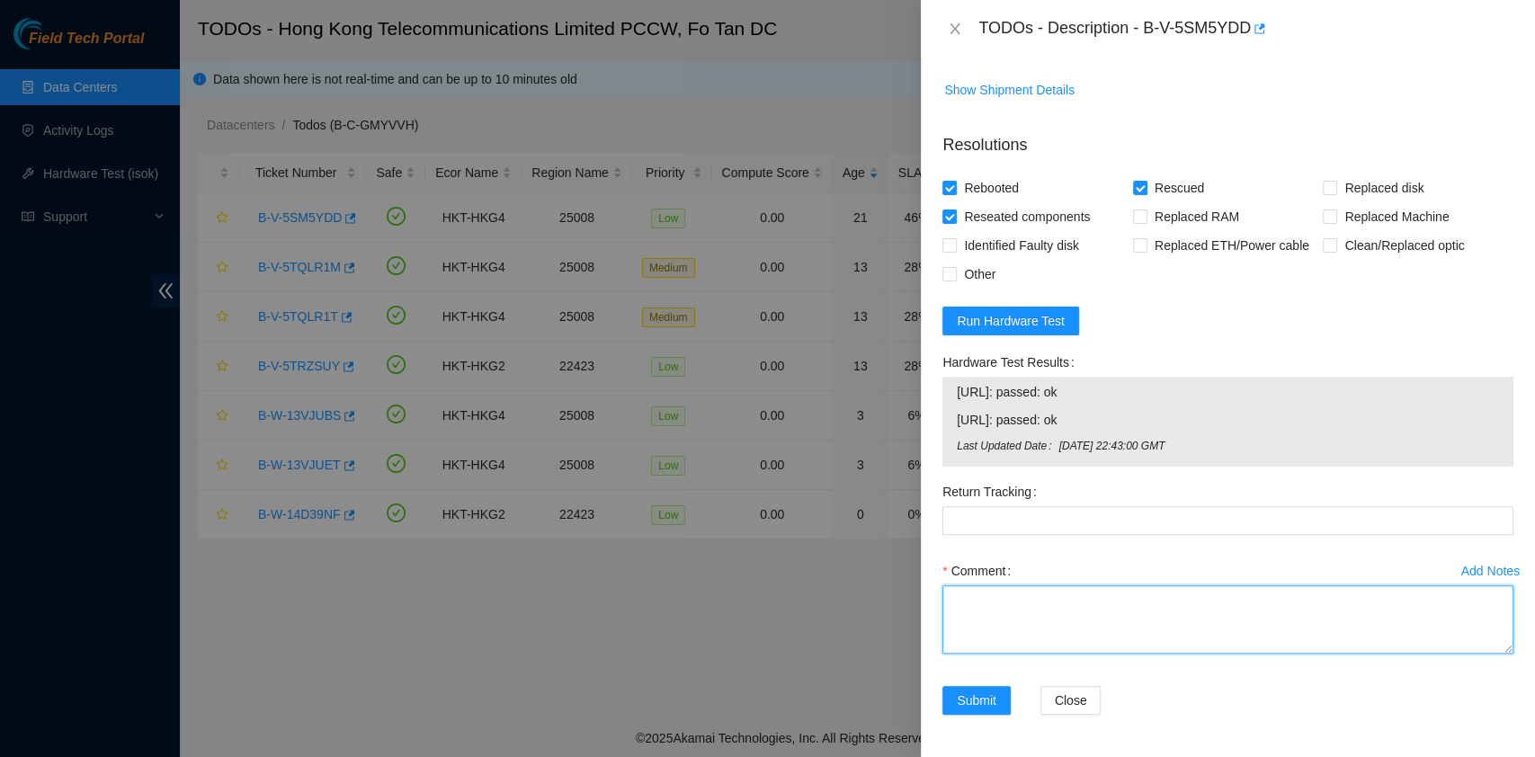
click at [999, 599] on textarea "Comment" at bounding box center [1228, 620] width 571 height 68
type textarea "pass ok"
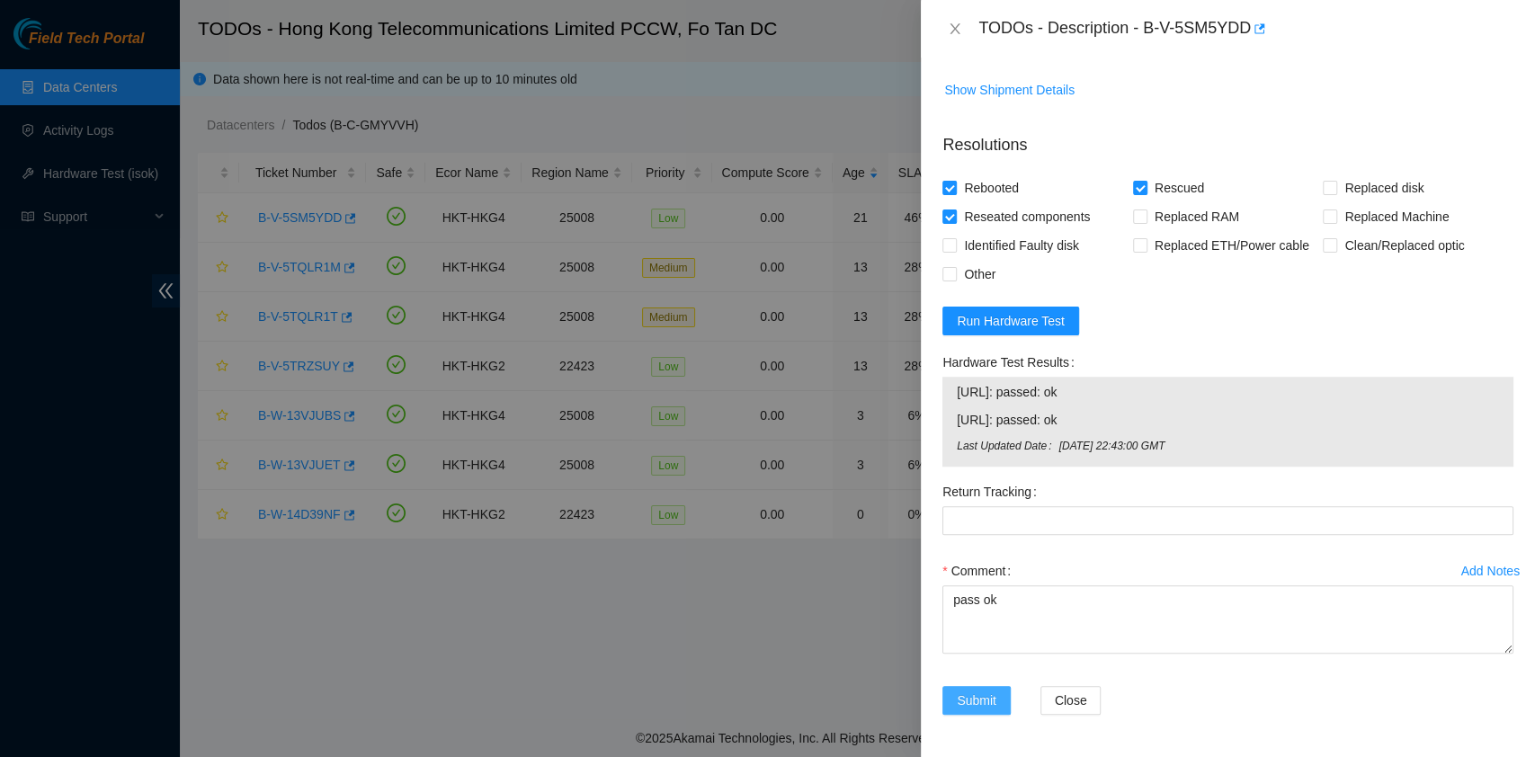
click at [966, 688] on button "Submit" at bounding box center [977, 700] width 68 height 29
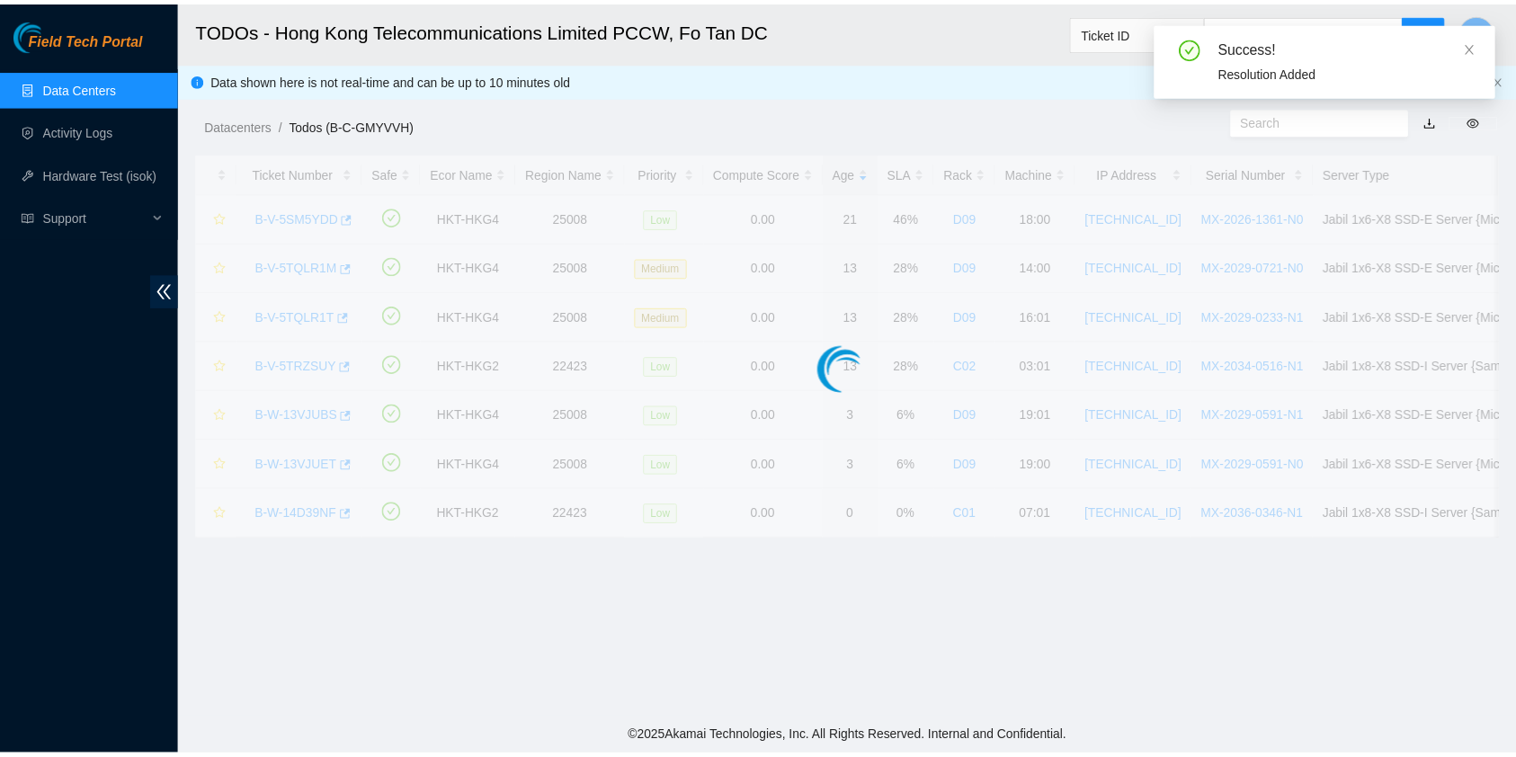
scroll to position [434, 0]
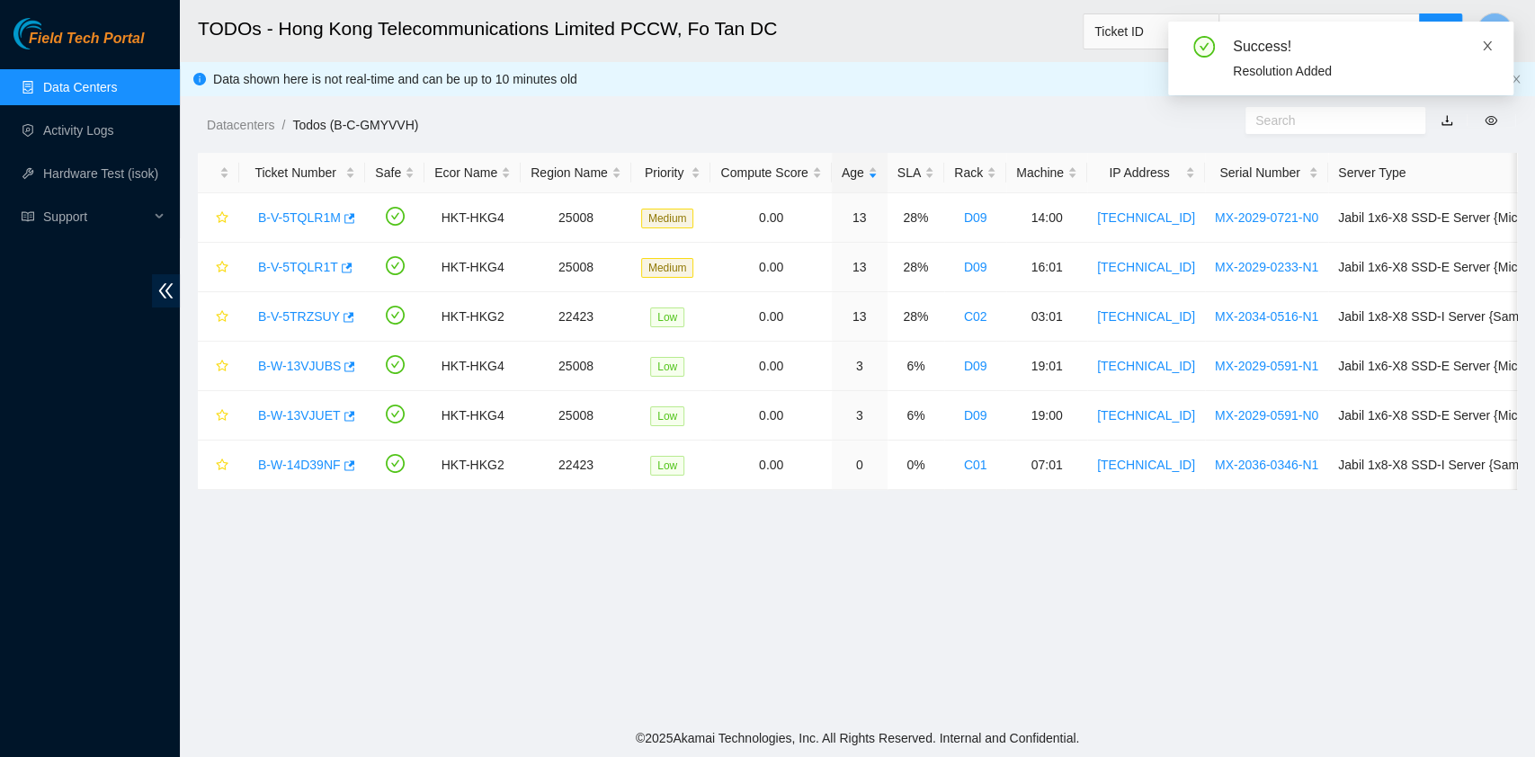
click at [1482, 49] on icon "close" at bounding box center [1487, 46] width 13 height 13
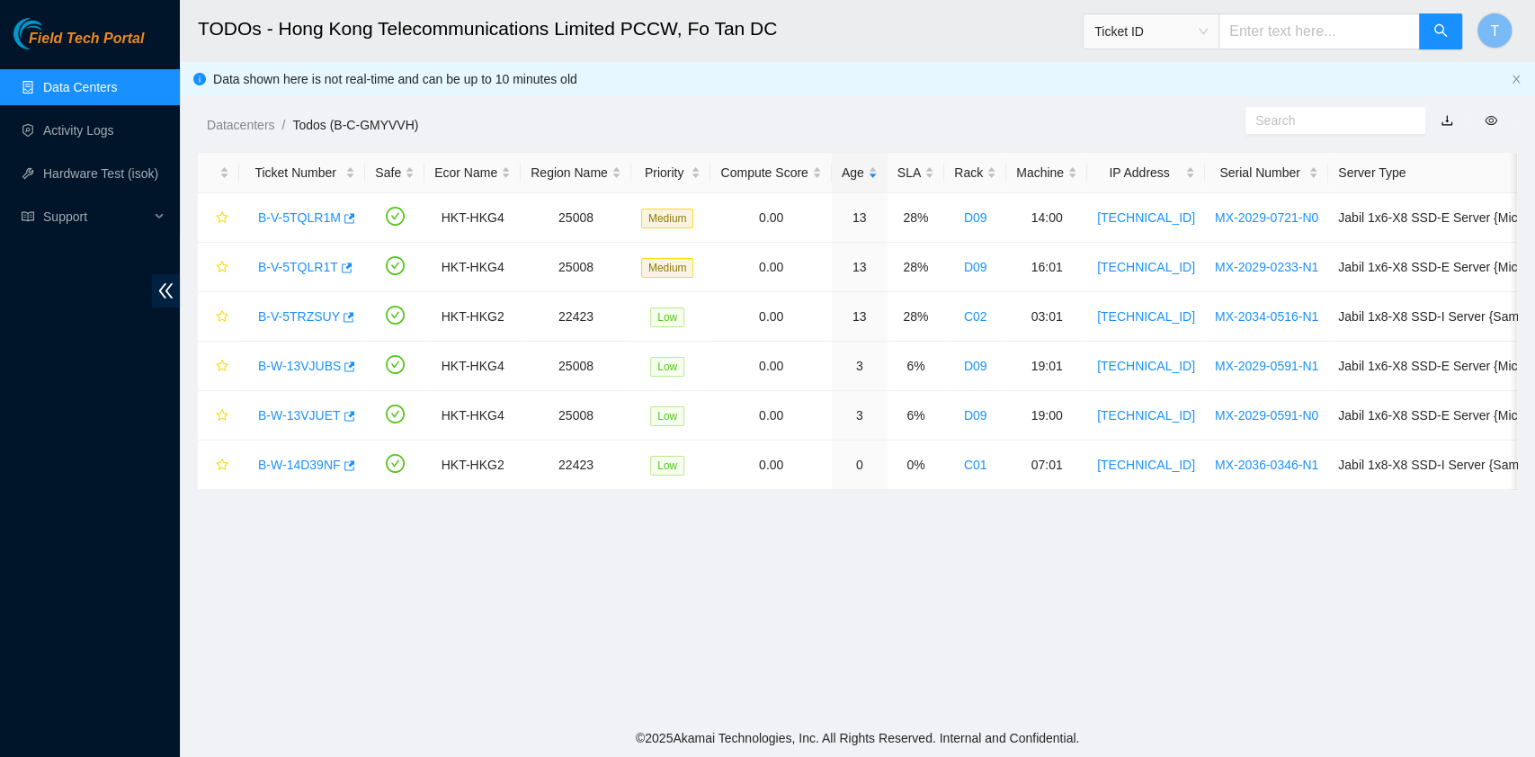
click at [59, 94] on link "Data Centers" at bounding box center [80, 87] width 74 height 14
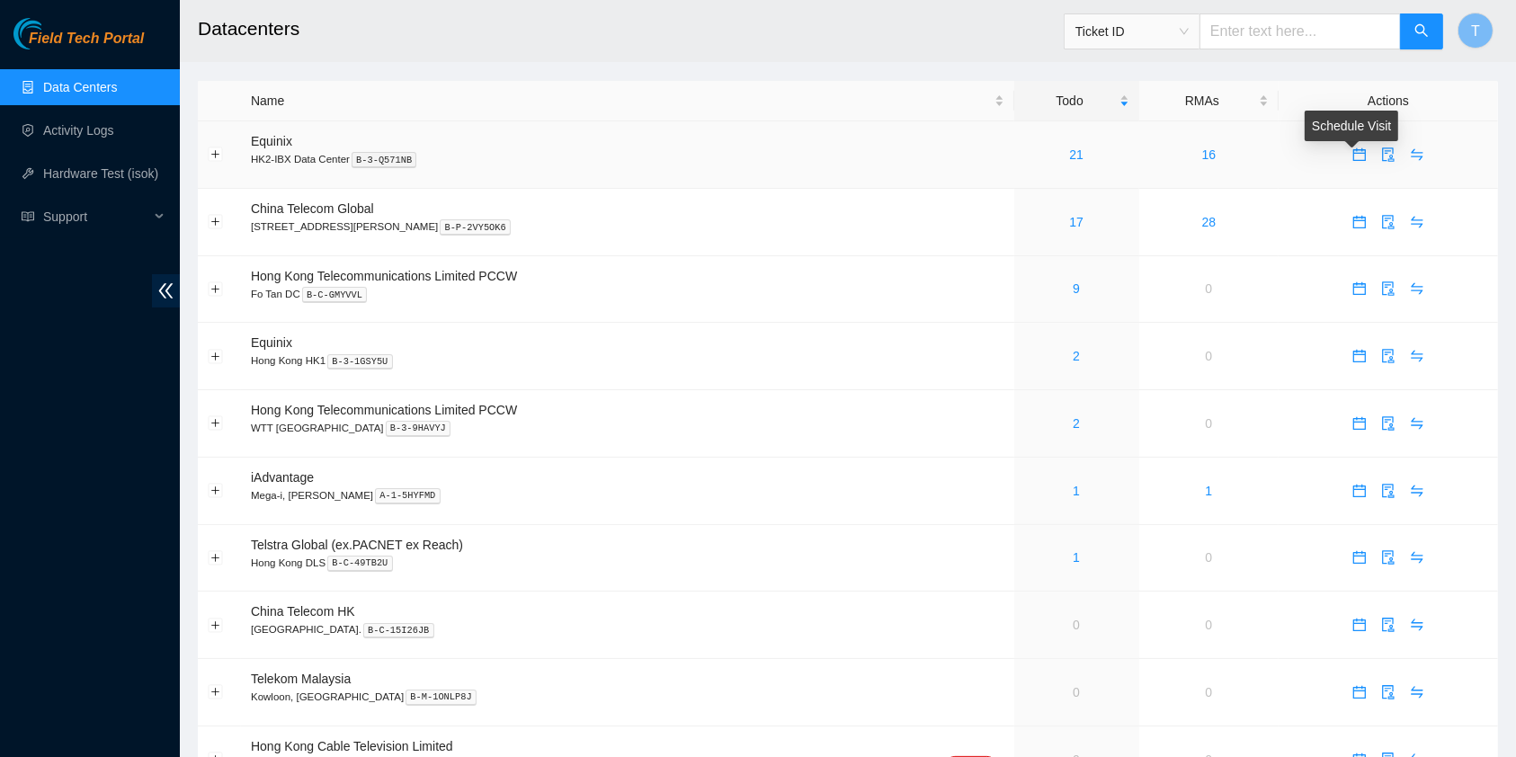
click at [1353, 156] on icon "calendar" at bounding box center [1360, 155] width 14 height 14
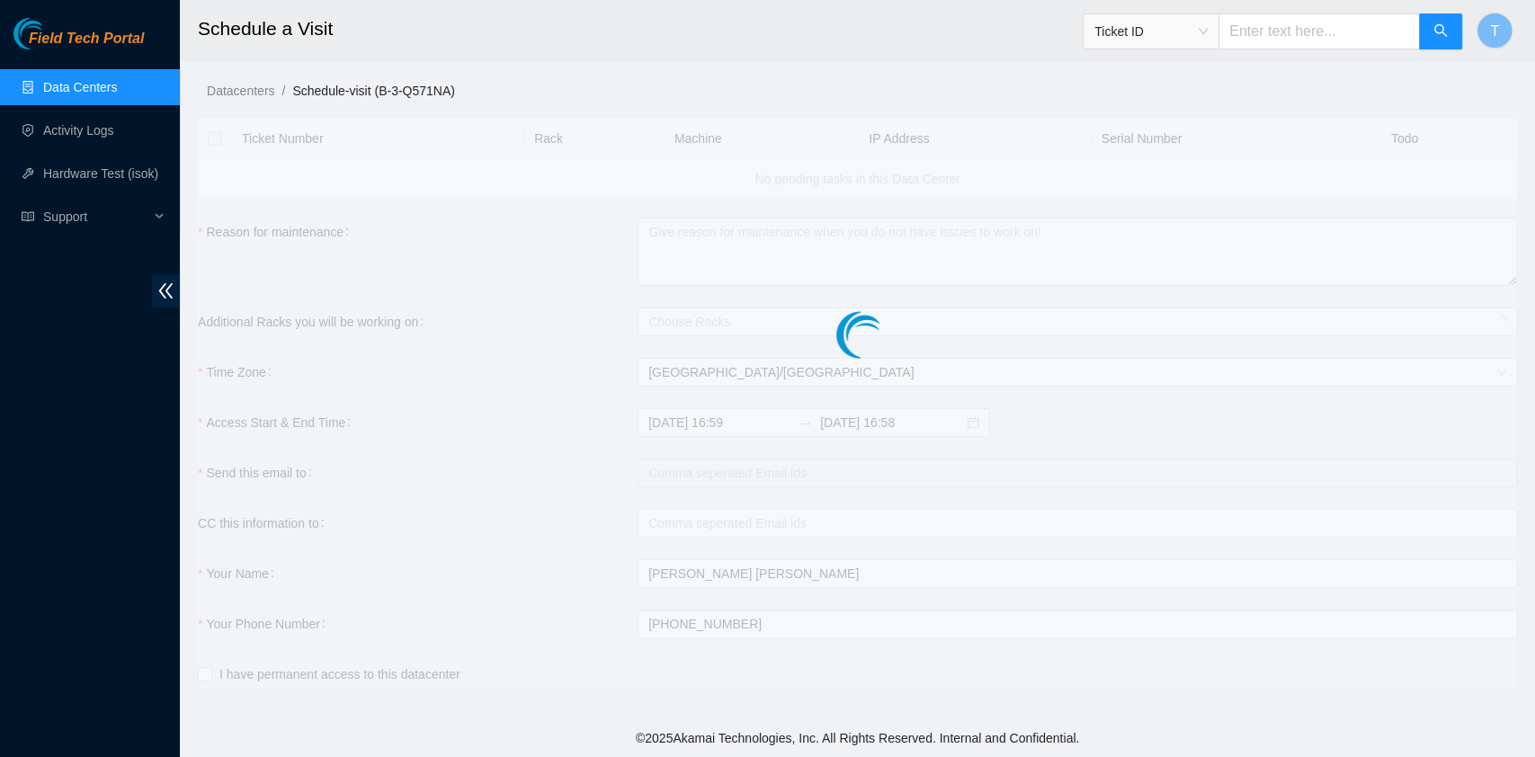
checkbox input "true"
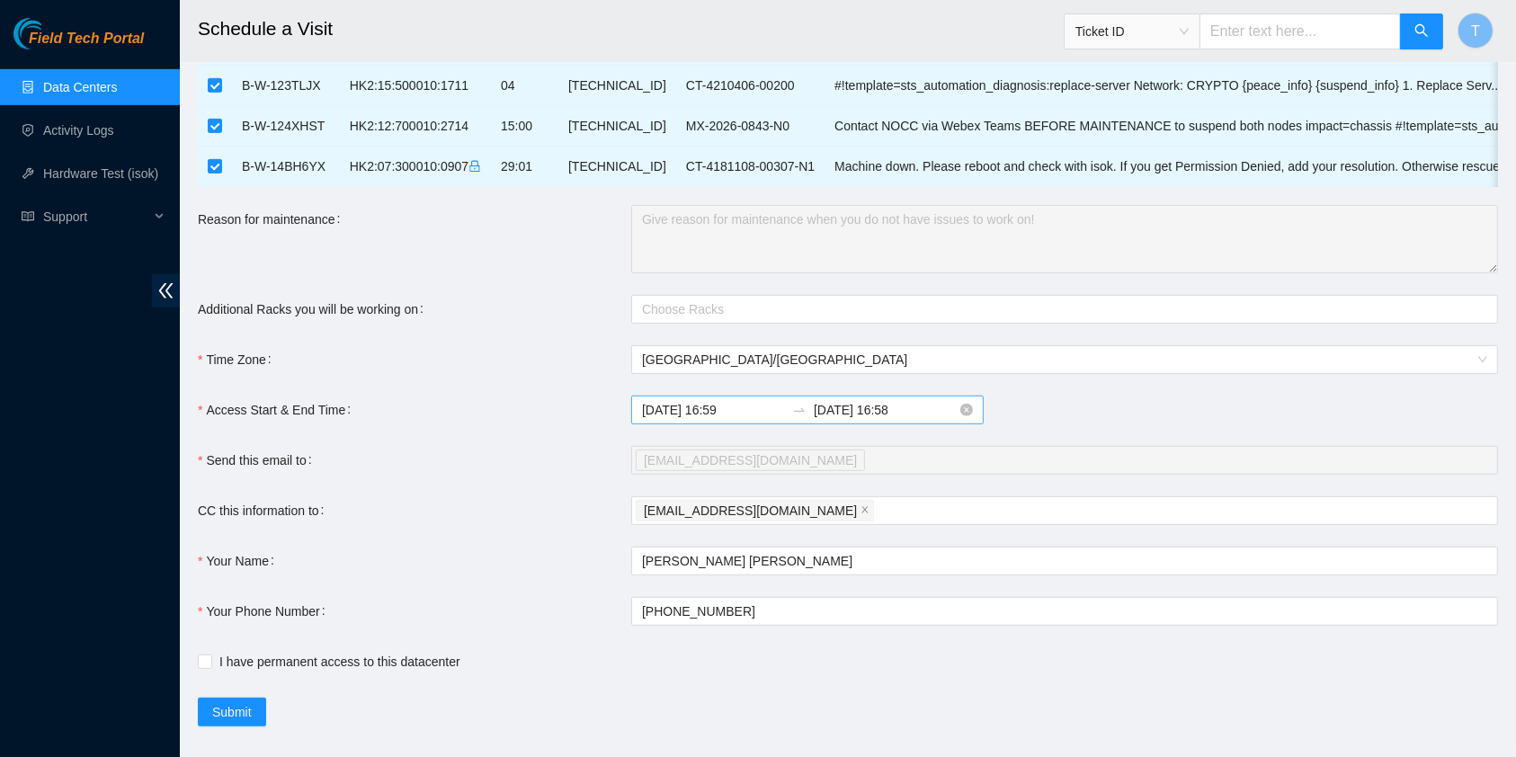
scroll to position [823, 0]
click at [696, 419] on input "2025-08-27 16:59" at bounding box center [713, 409] width 143 height 20
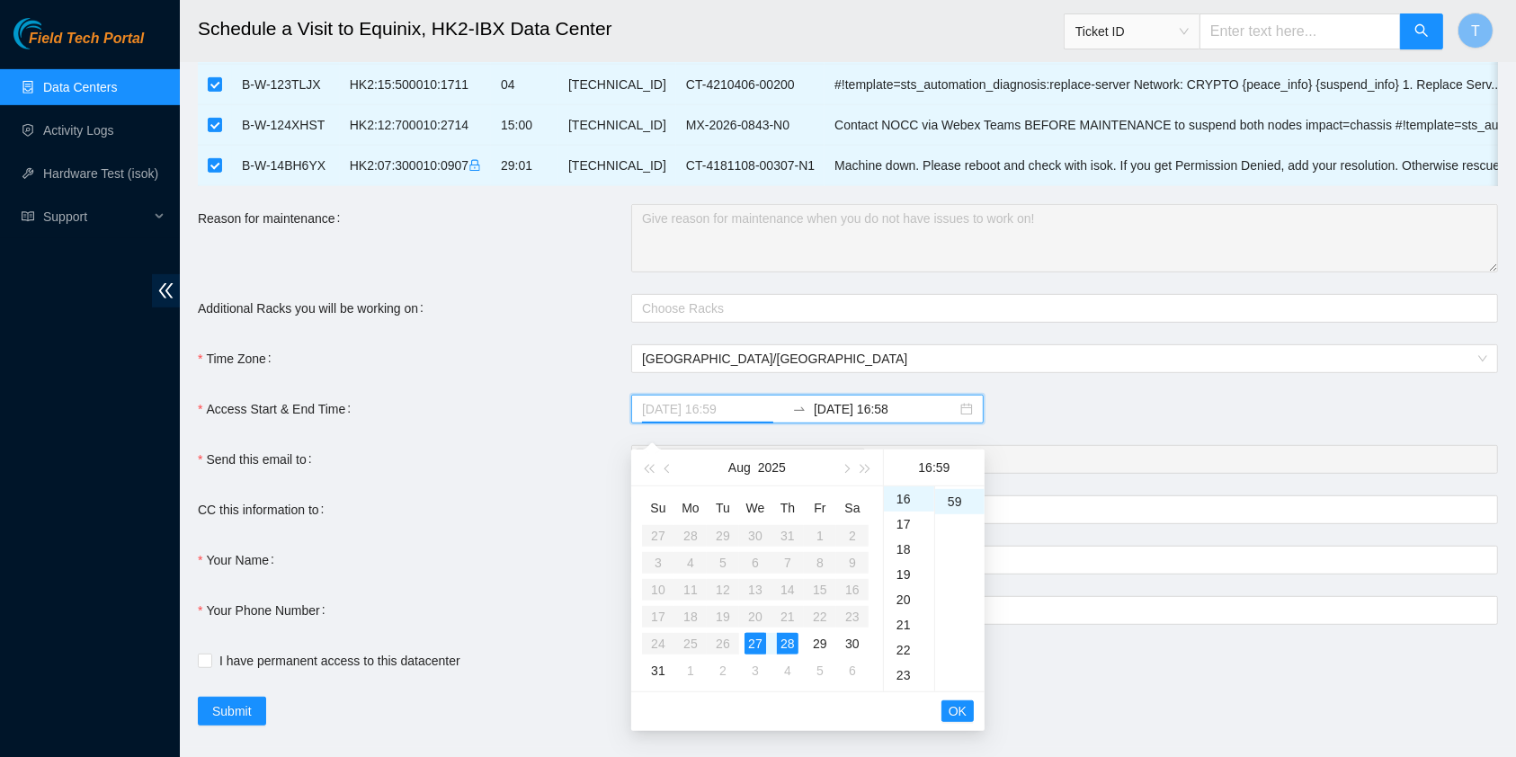
click at [791, 644] on div "28" at bounding box center [788, 644] width 22 height 22
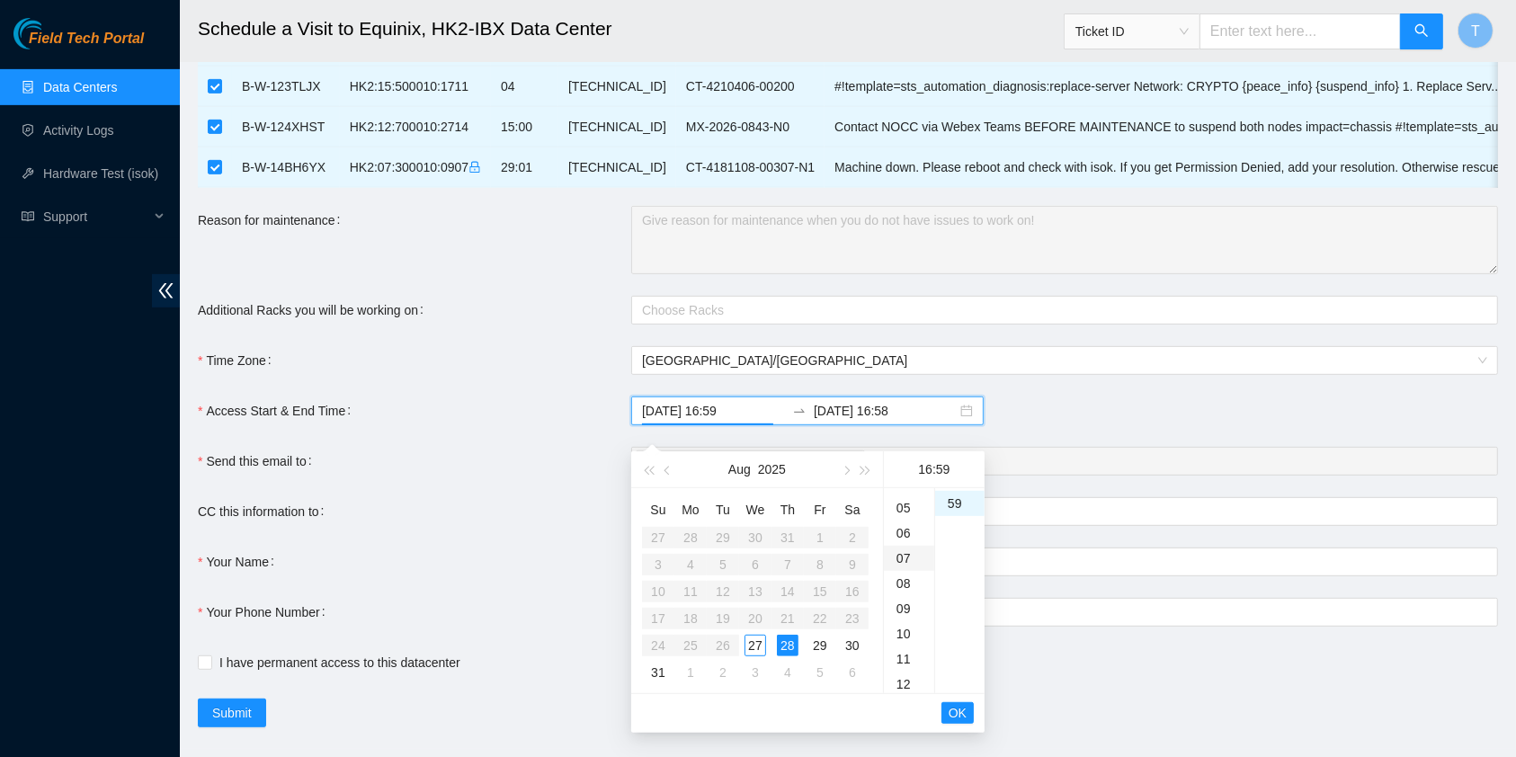
click at [907, 554] on div "07" at bounding box center [909, 558] width 50 height 25
type input "2025-08-28 07:59"
click at [957, 710] on span "OK" at bounding box center [958, 713] width 18 height 20
click at [820, 648] on div "29" at bounding box center [820, 646] width 22 height 22
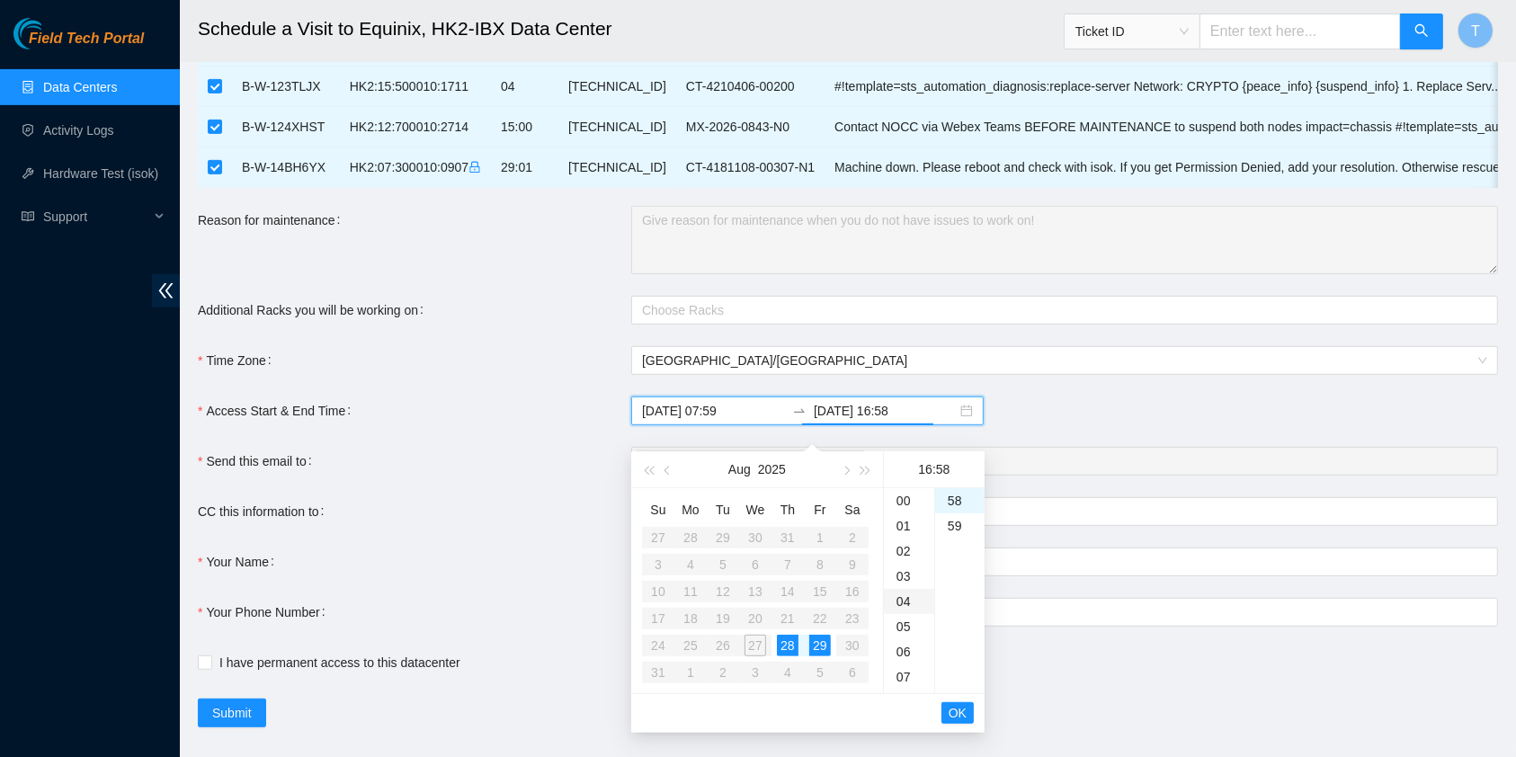
scroll to position [820, 0]
click at [906, 636] on div "05" at bounding box center [909, 627] width 50 height 25
type input "2025-08-29 05:58"
click at [952, 707] on span "OK" at bounding box center [958, 714] width 18 height 20
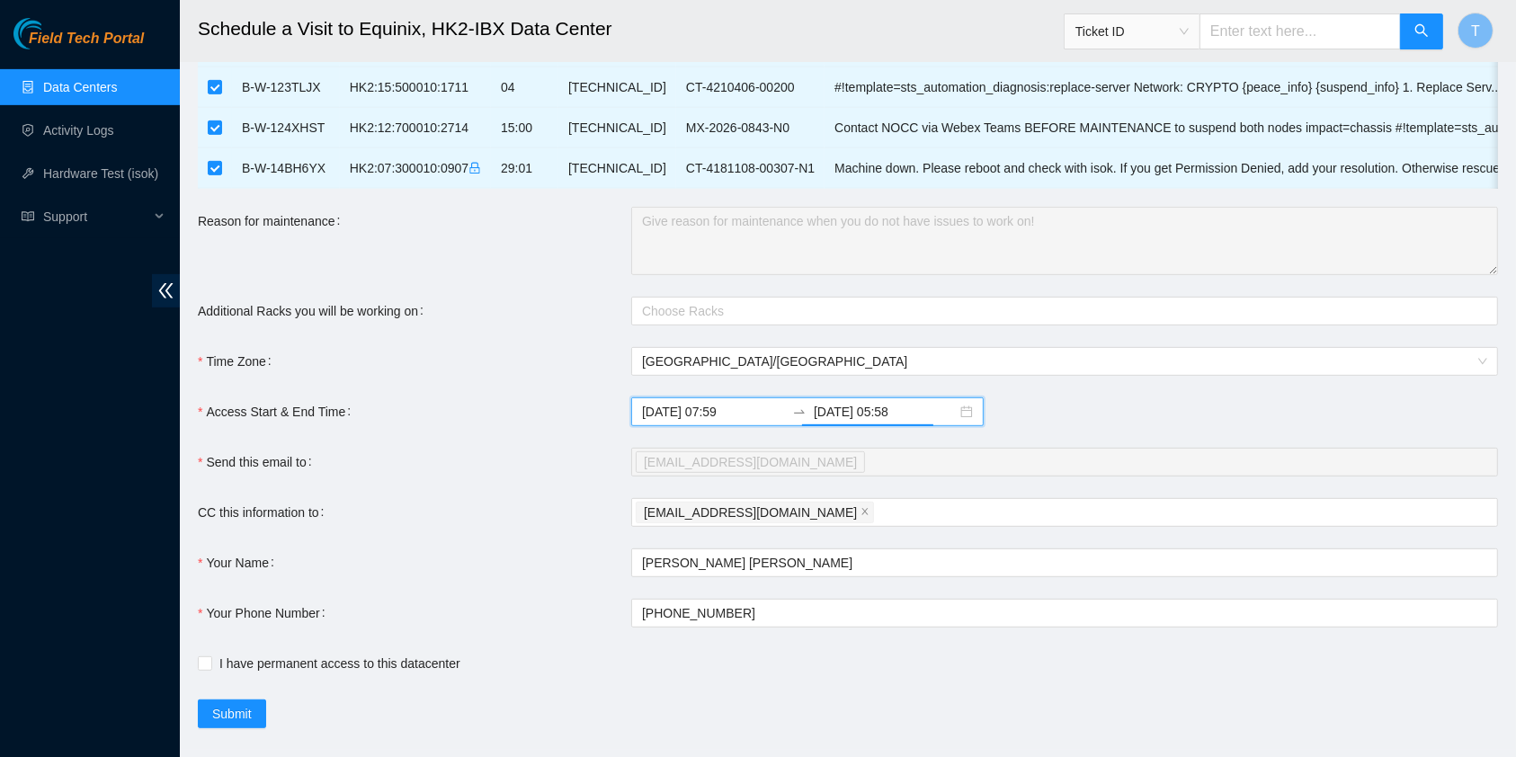
click at [372, 667] on div "I have permanent access to this datacenter" at bounding box center [631, 663] width 867 height 29
click at [372, 674] on span "I have permanent access to this datacenter" at bounding box center [339, 664] width 255 height 20
click at [210, 669] on input "I have permanent access to this datacenter" at bounding box center [204, 663] width 13 height 13
checkbox input "true"
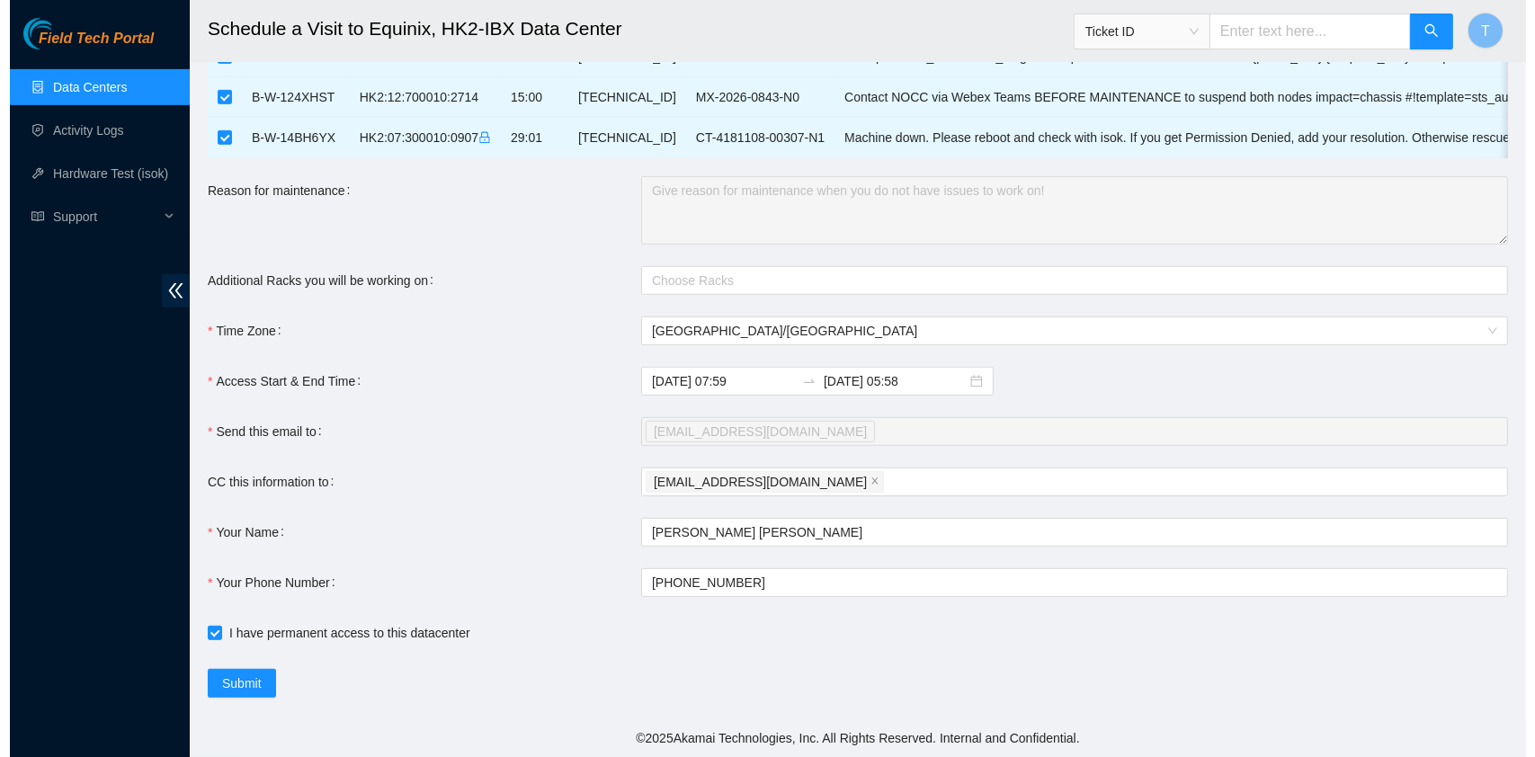
scroll to position [867, 0]
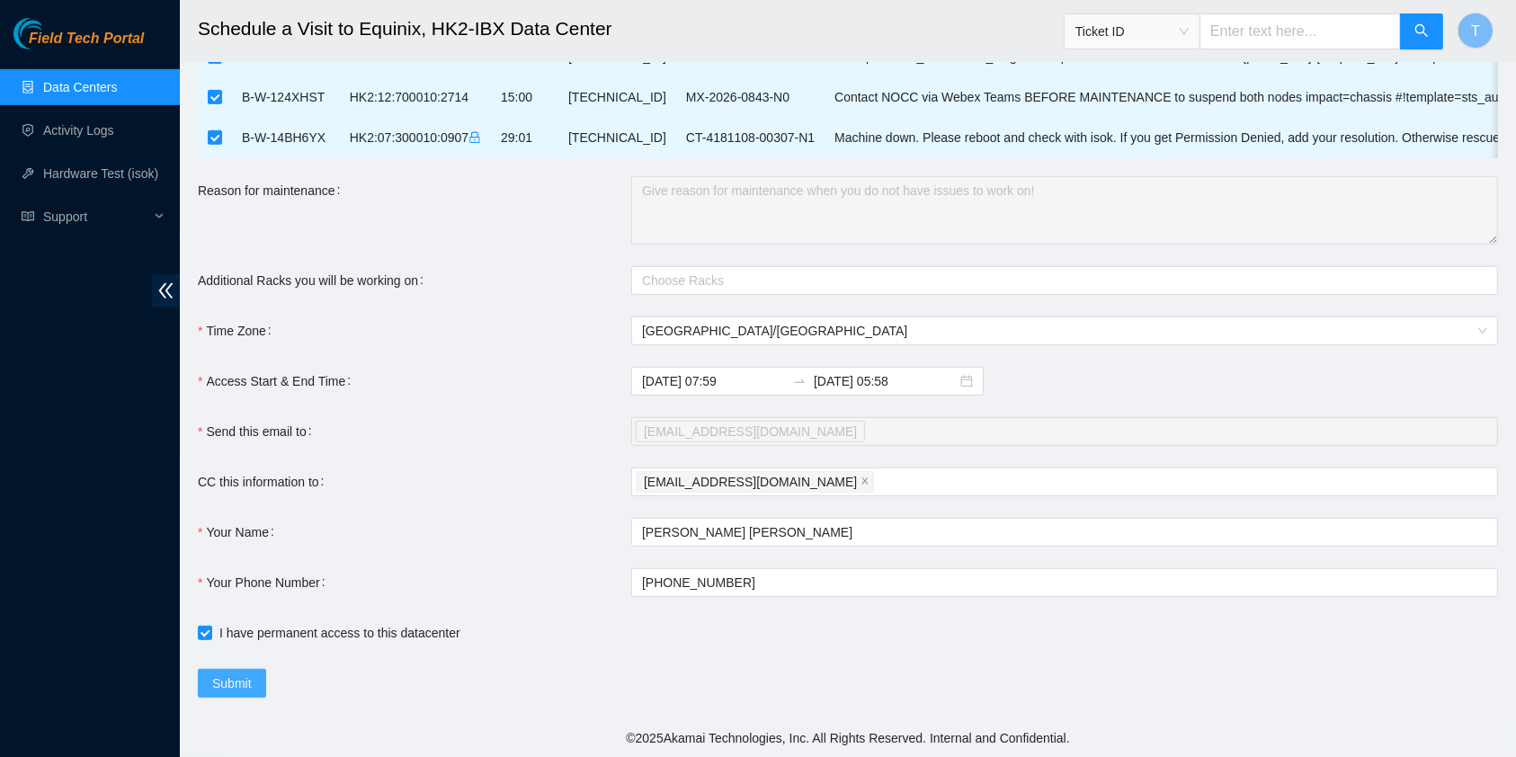
click at [229, 679] on span "Submit" at bounding box center [232, 684] width 40 height 20
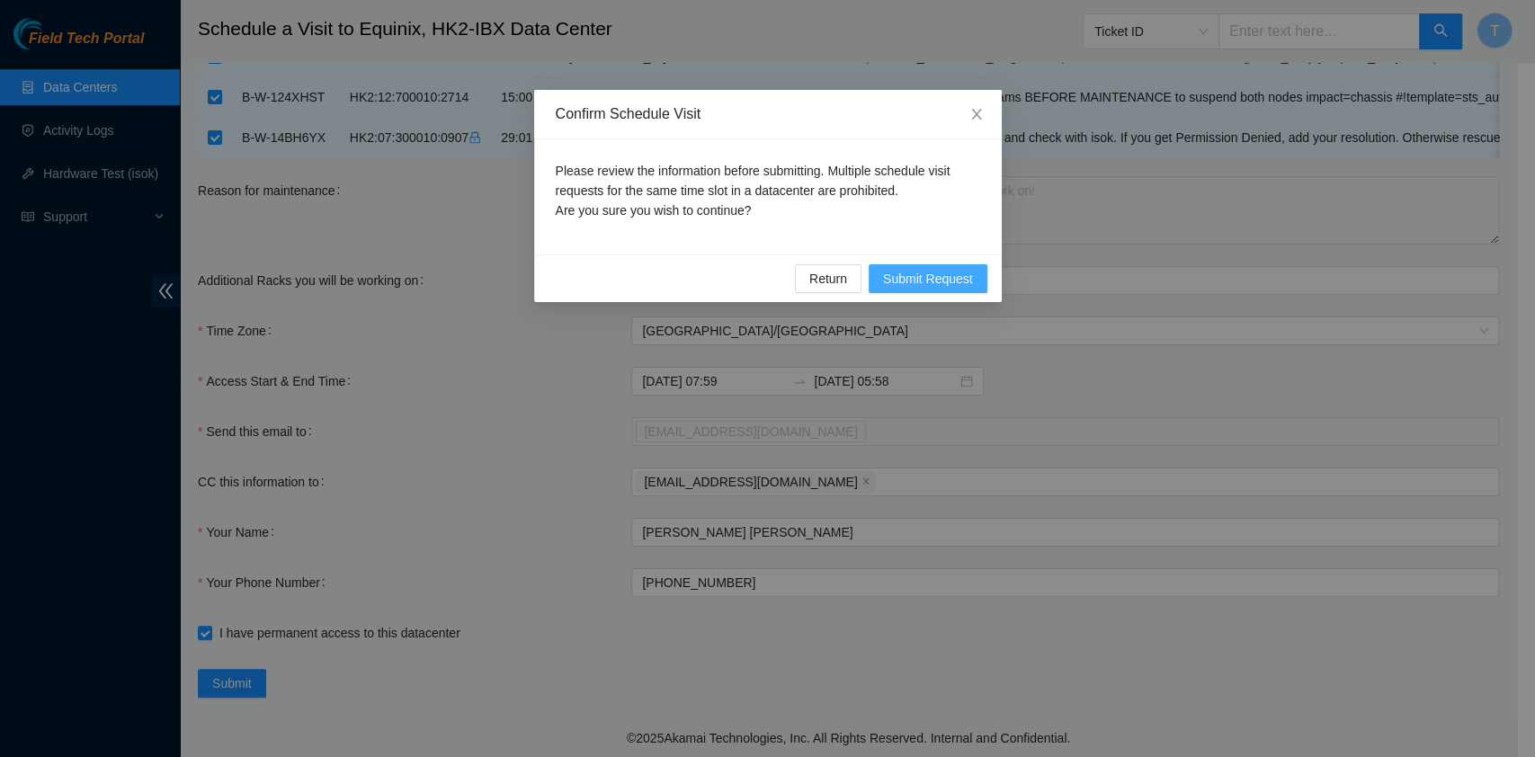
click at [934, 280] on span "Submit Request" at bounding box center [928, 279] width 90 height 20
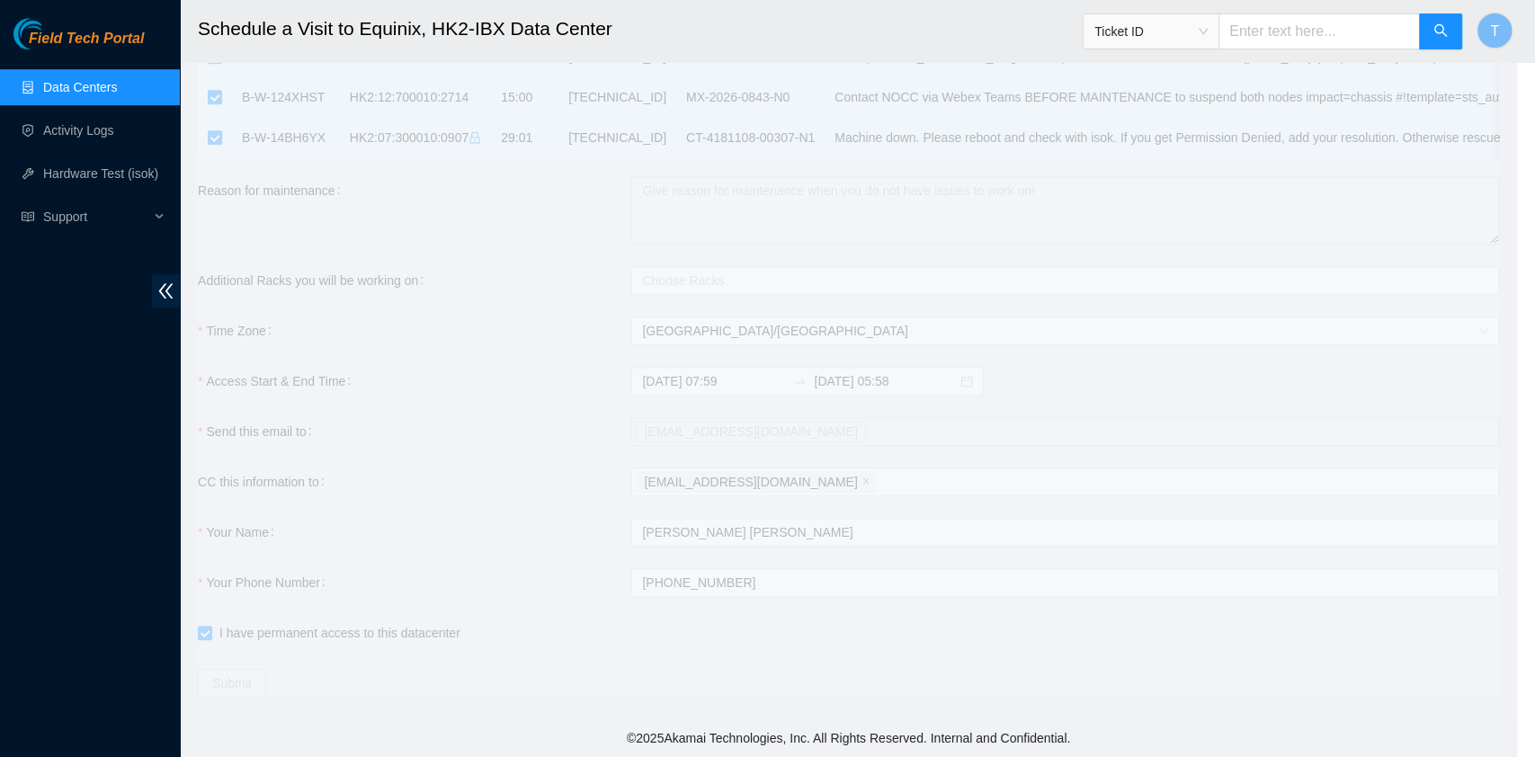
type input "2025-08-27 17:00"
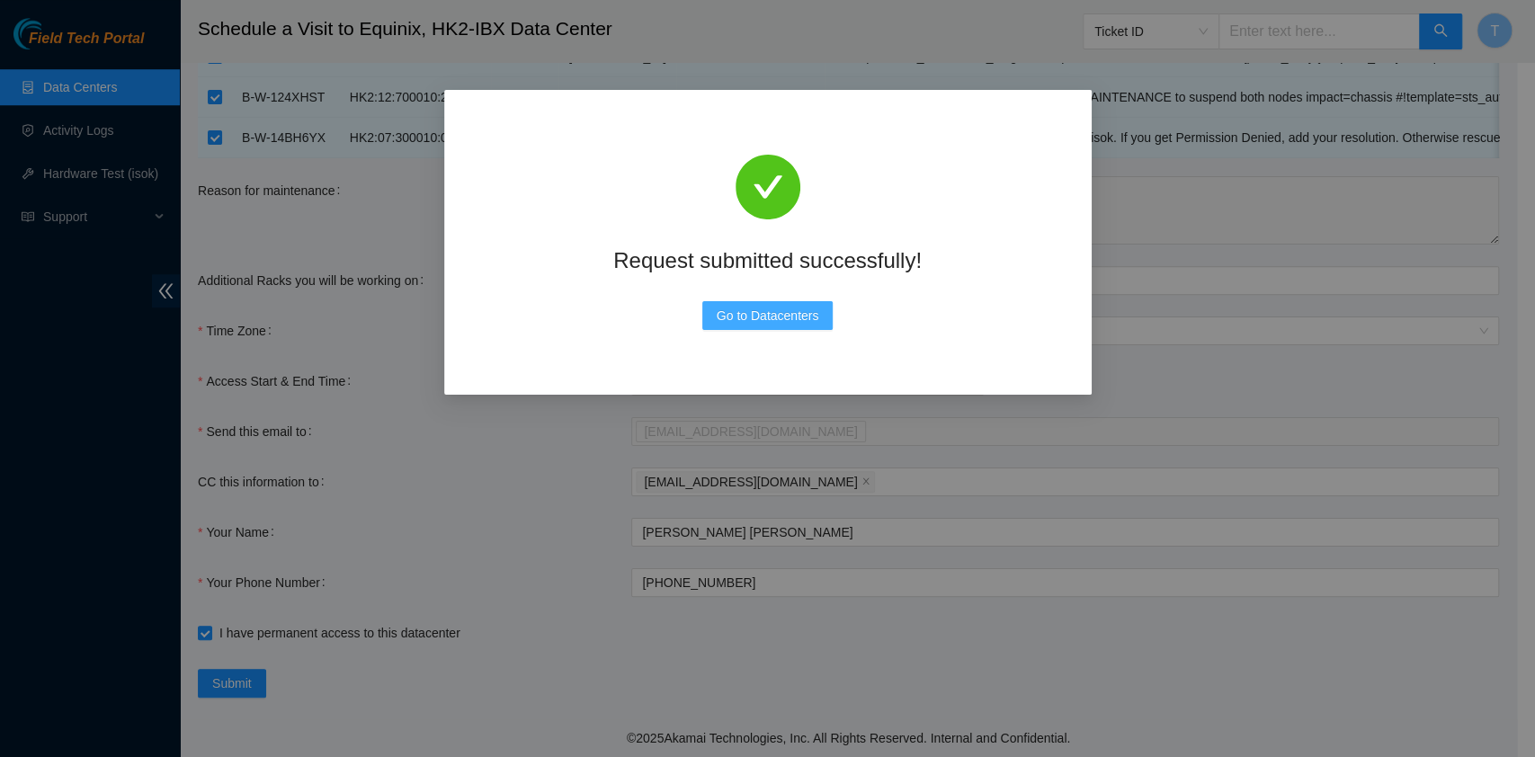
click at [756, 309] on span "Go to Datacenters" at bounding box center [768, 316] width 103 height 20
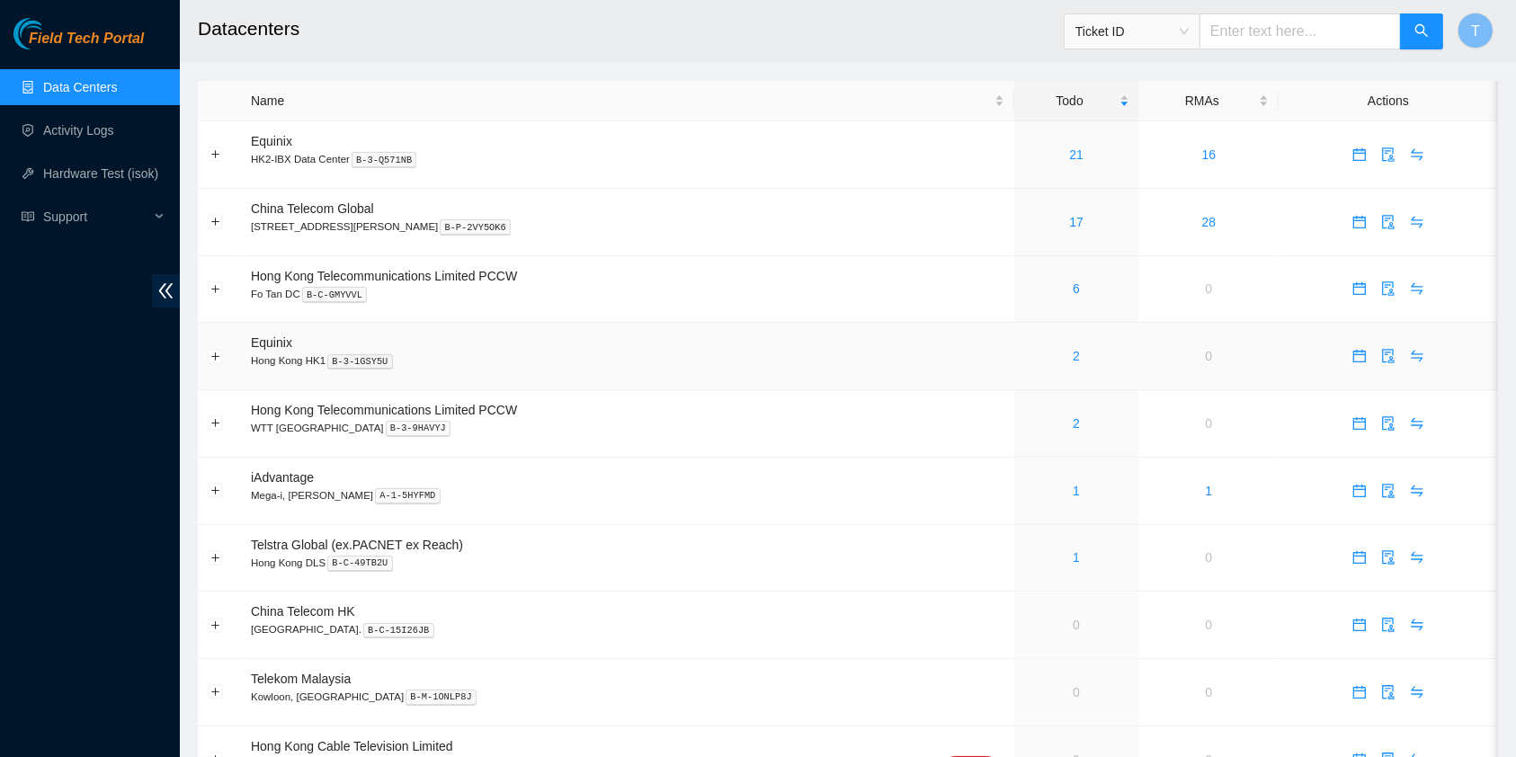
click at [1042, 363] on div "2" at bounding box center [1076, 356] width 105 height 20
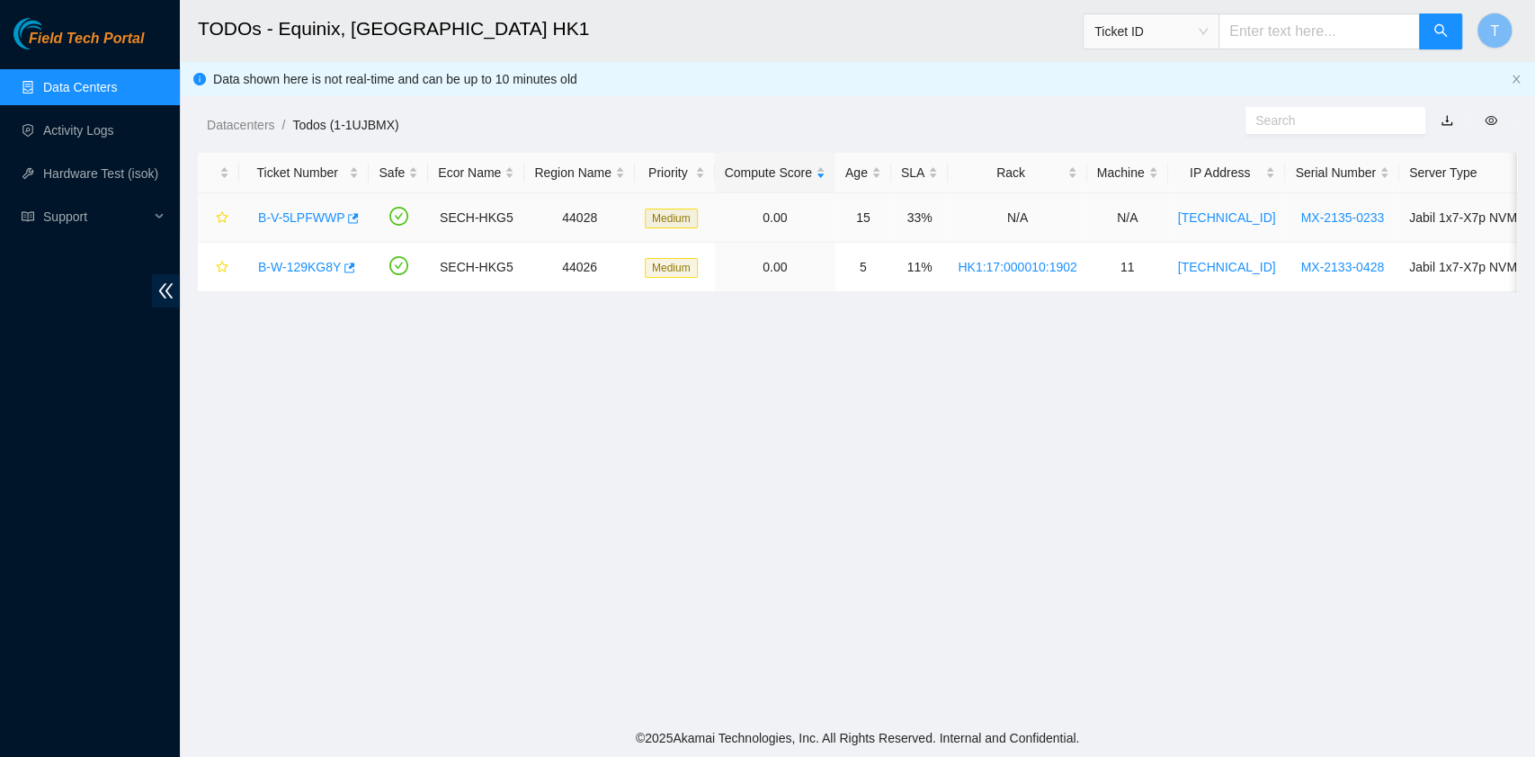
click at [317, 214] on link "B-V-5LPFWWP" at bounding box center [301, 217] width 86 height 14
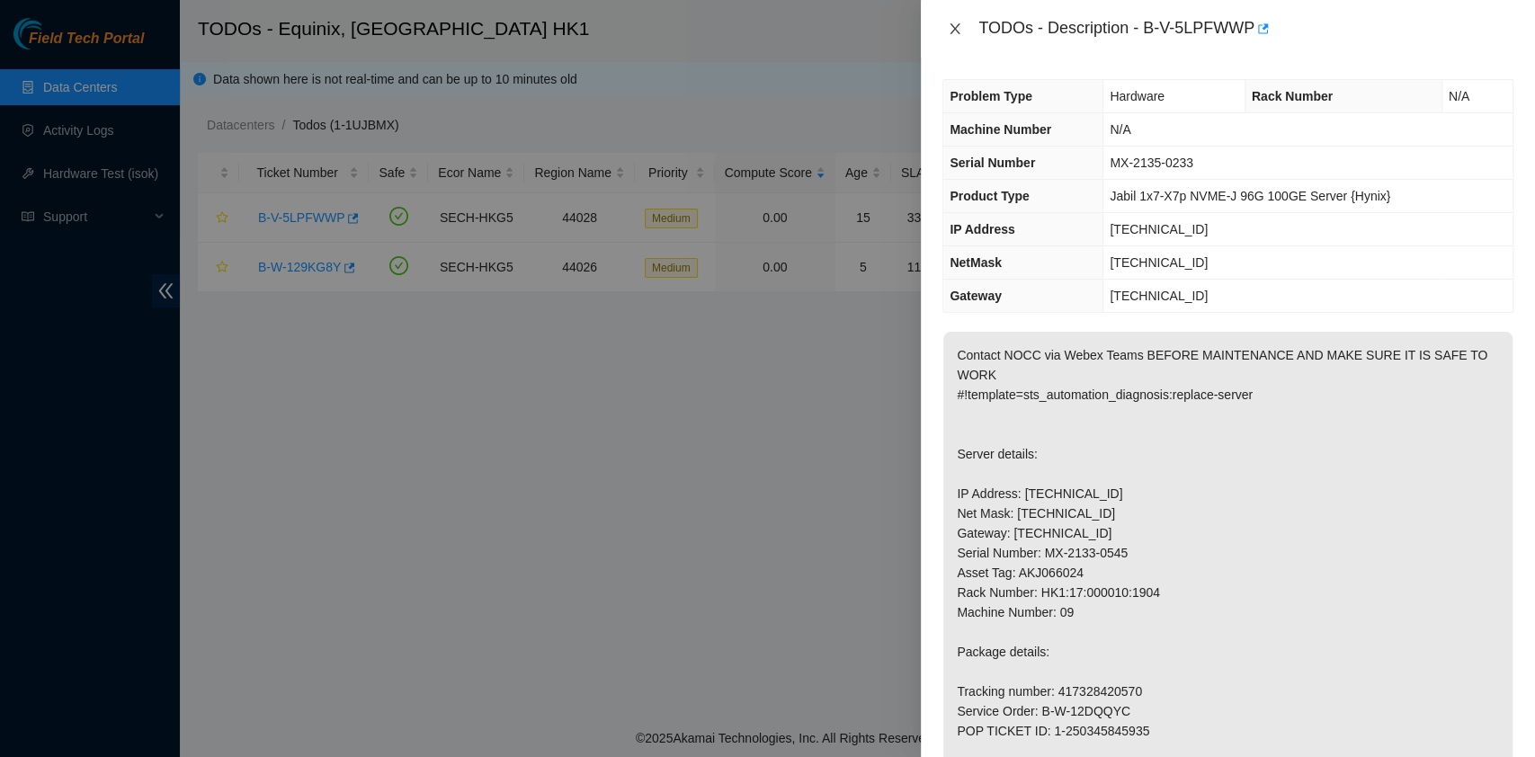
click at [961, 28] on icon "close" at bounding box center [955, 29] width 14 height 14
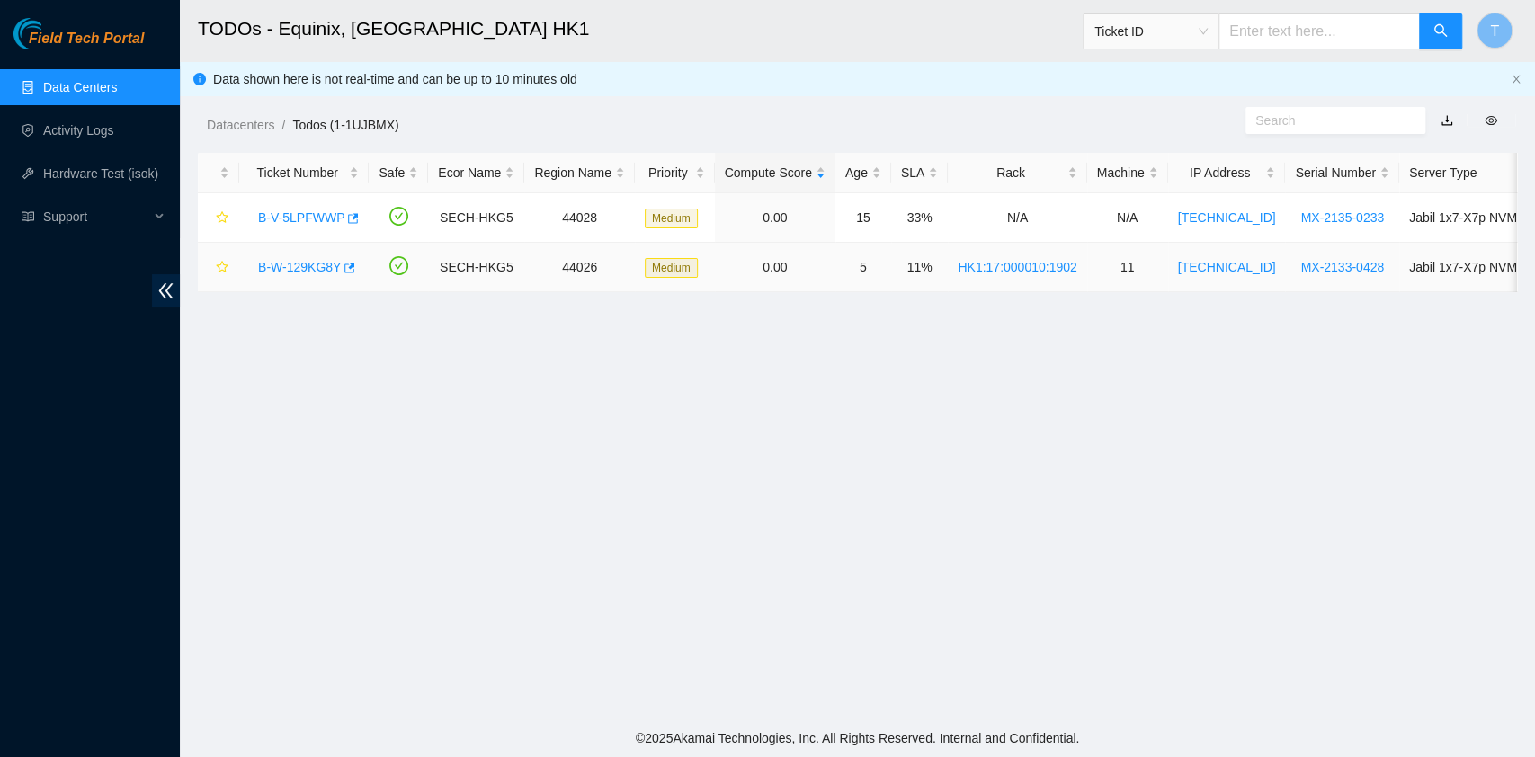
click at [303, 269] on link "B-W-129KG8Y" at bounding box center [299, 267] width 83 height 14
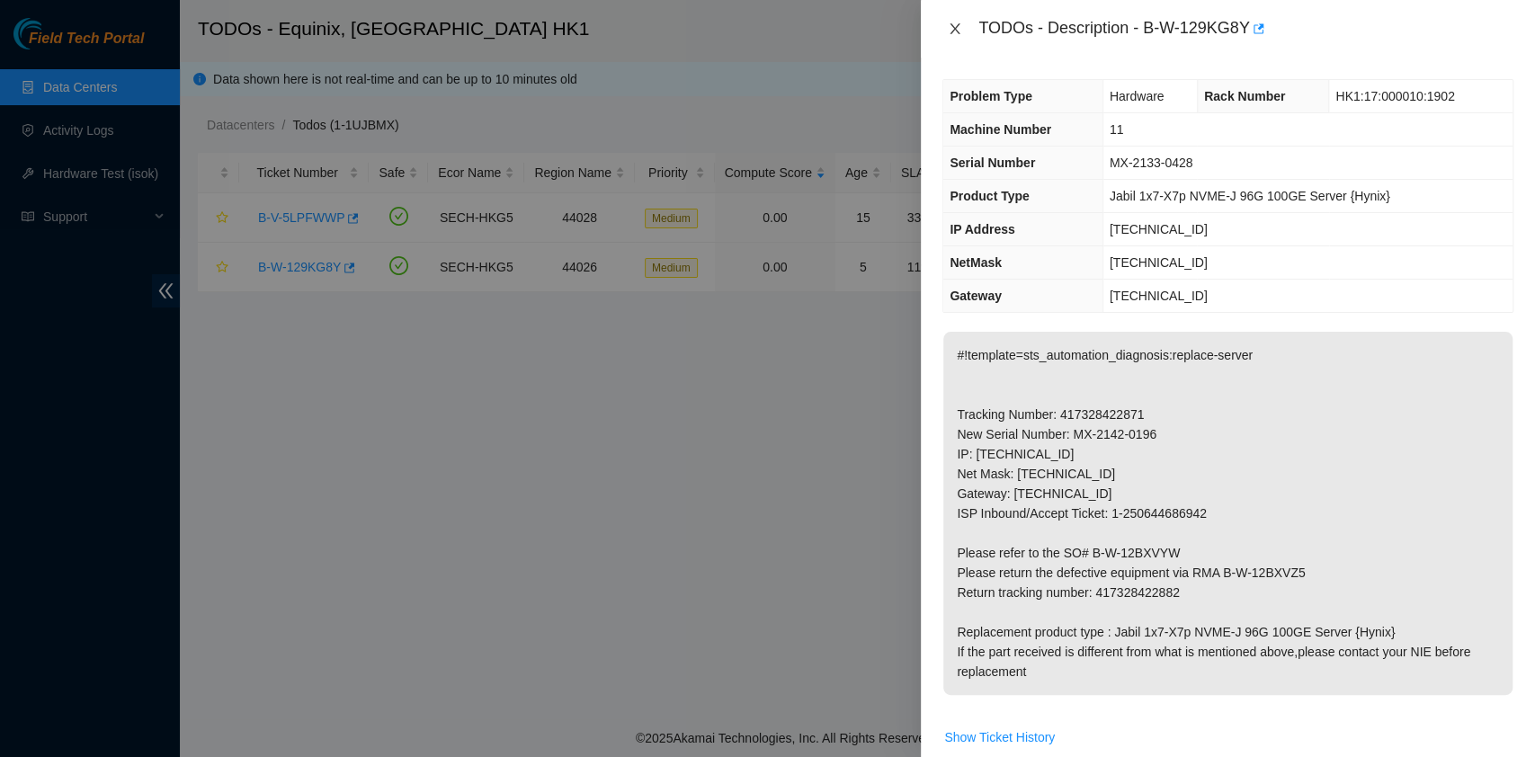
click at [958, 29] on icon "close" at bounding box center [955, 29] width 14 height 14
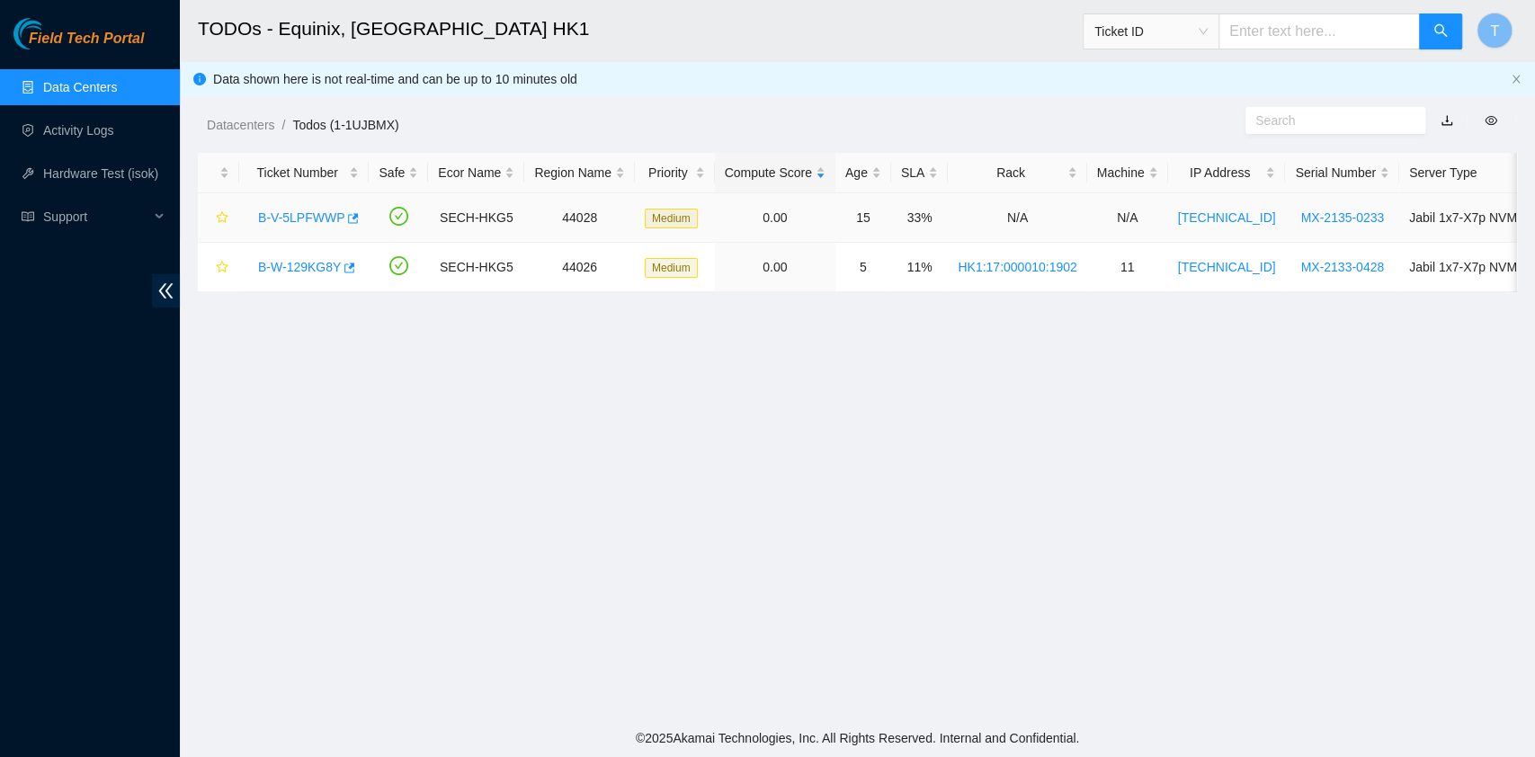
click at [306, 212] on link "B-V-5LPFWWP" at bounding box center [301, 217] width 86 height 14
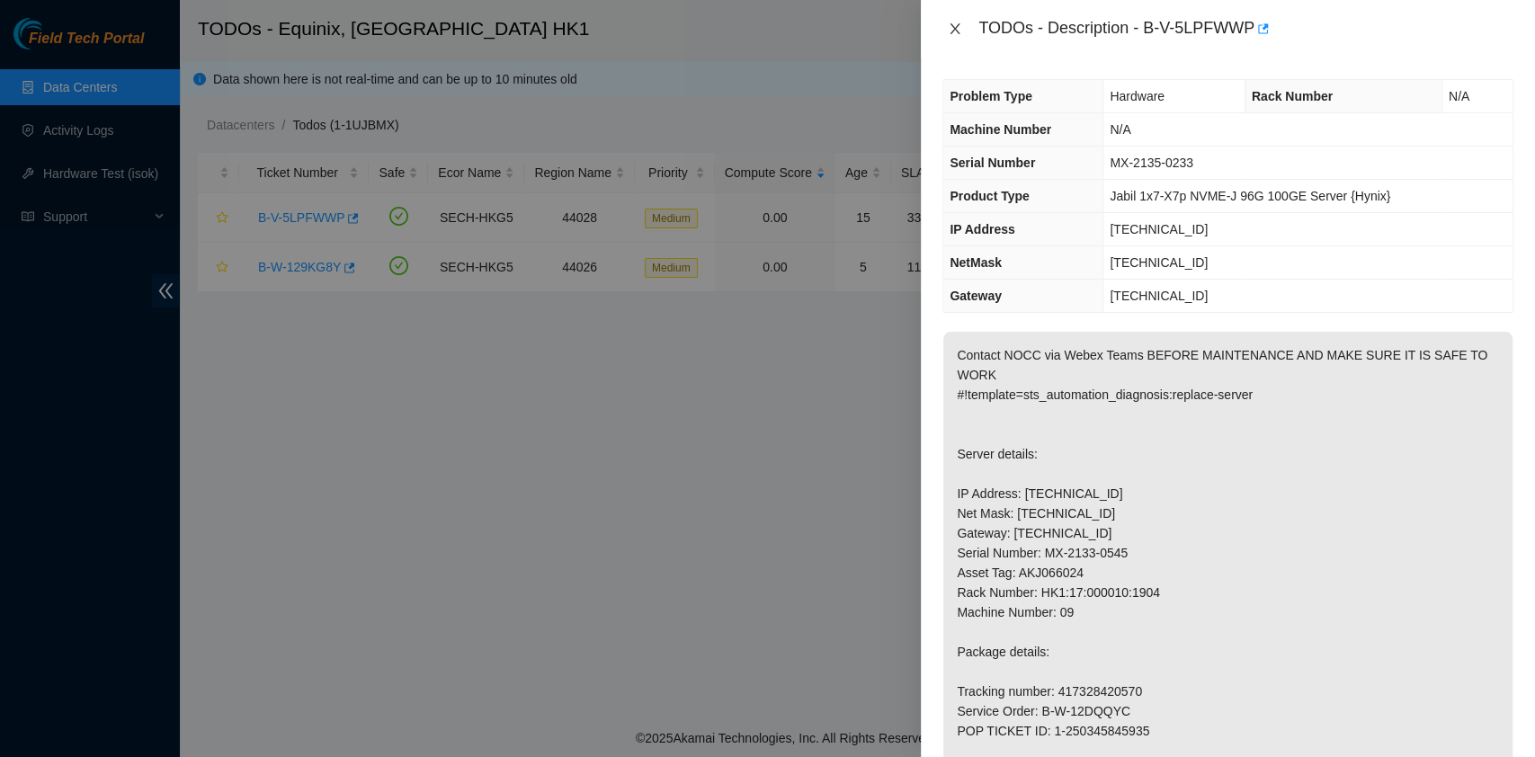
click at [955, 24] on icon "close" at bounding box center [955, 29] width 14 height 14
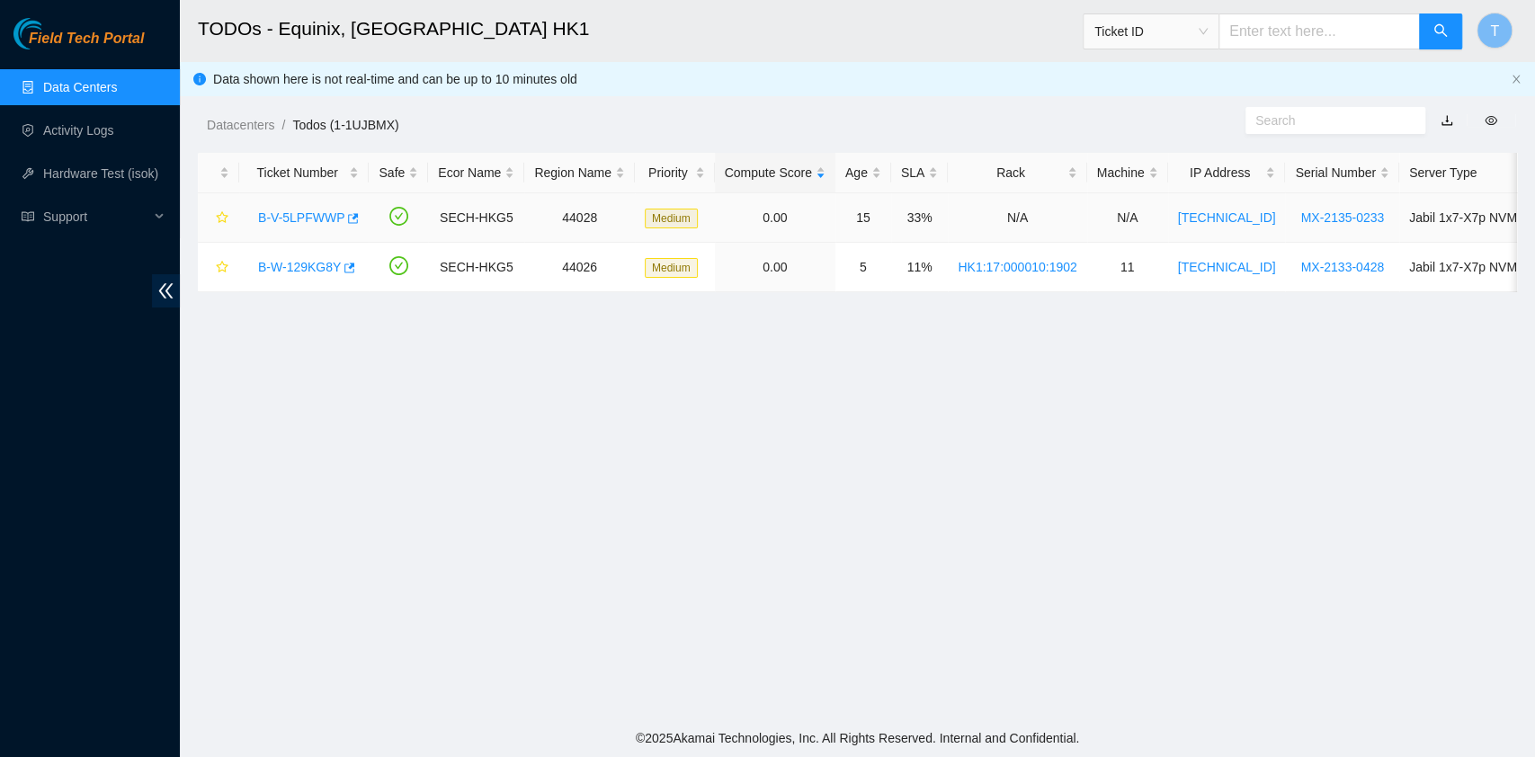
click at [273, 205] on div "B-V-5LPFWWP" at bounding box center [304, 217] width 110 height 29
click at [277, 211] on link "B-V-5LPFWWP" at bounding box center [301, 217] width 86 height 14
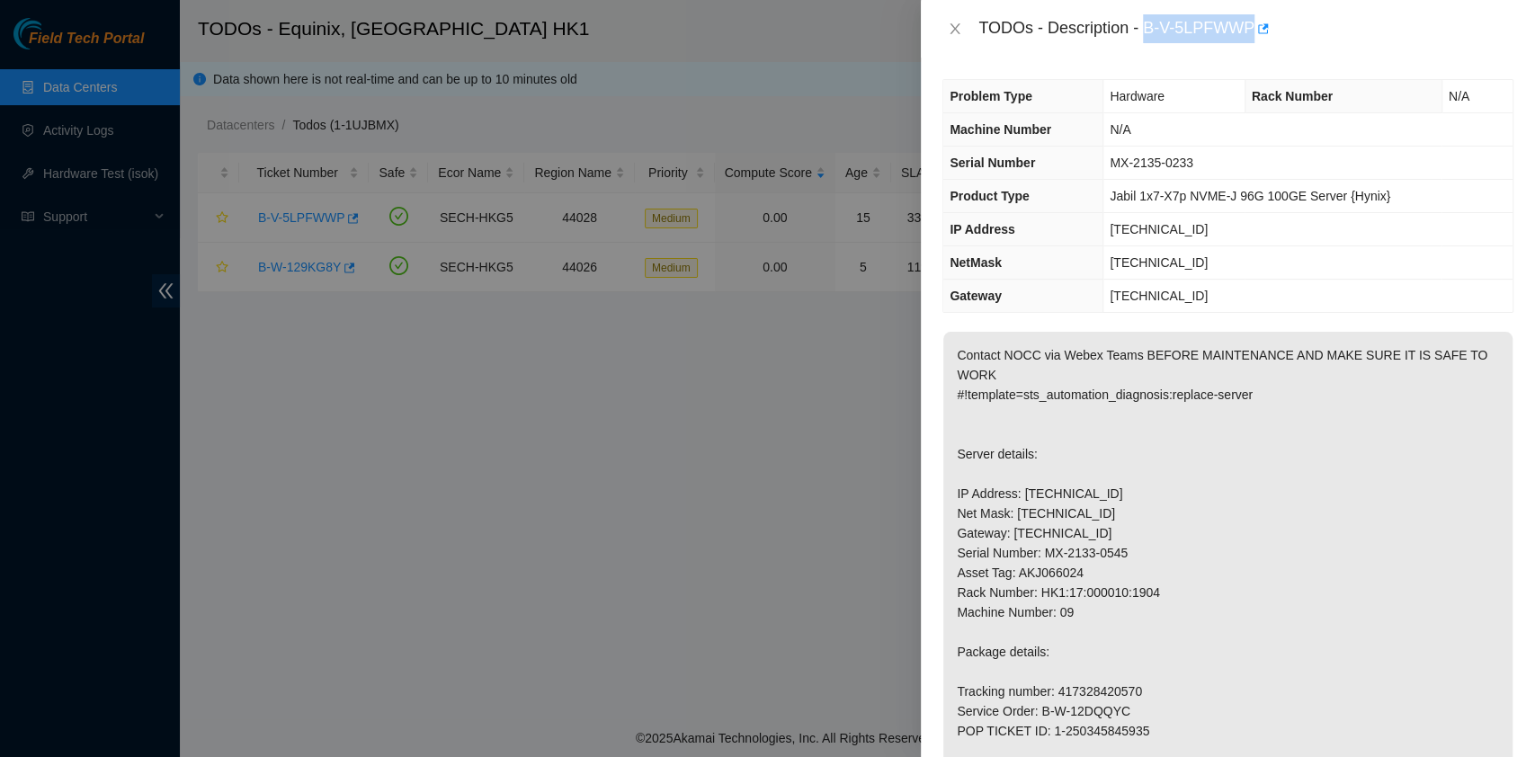
drag, startPoint x: 1148, startPoint y: 23, endPoint x: 1251, endPoint y: 52, distance: 107.4
click at [1252, 52] on div "TODOs - Description - B-V-5LPFWWP" at bounding box center [1228, 29] width 614 height 58
copy div "B-V-5LPFWWP"
click at [952, 22] on icon "close" at bounding box center [955, 29] width 14 height 14
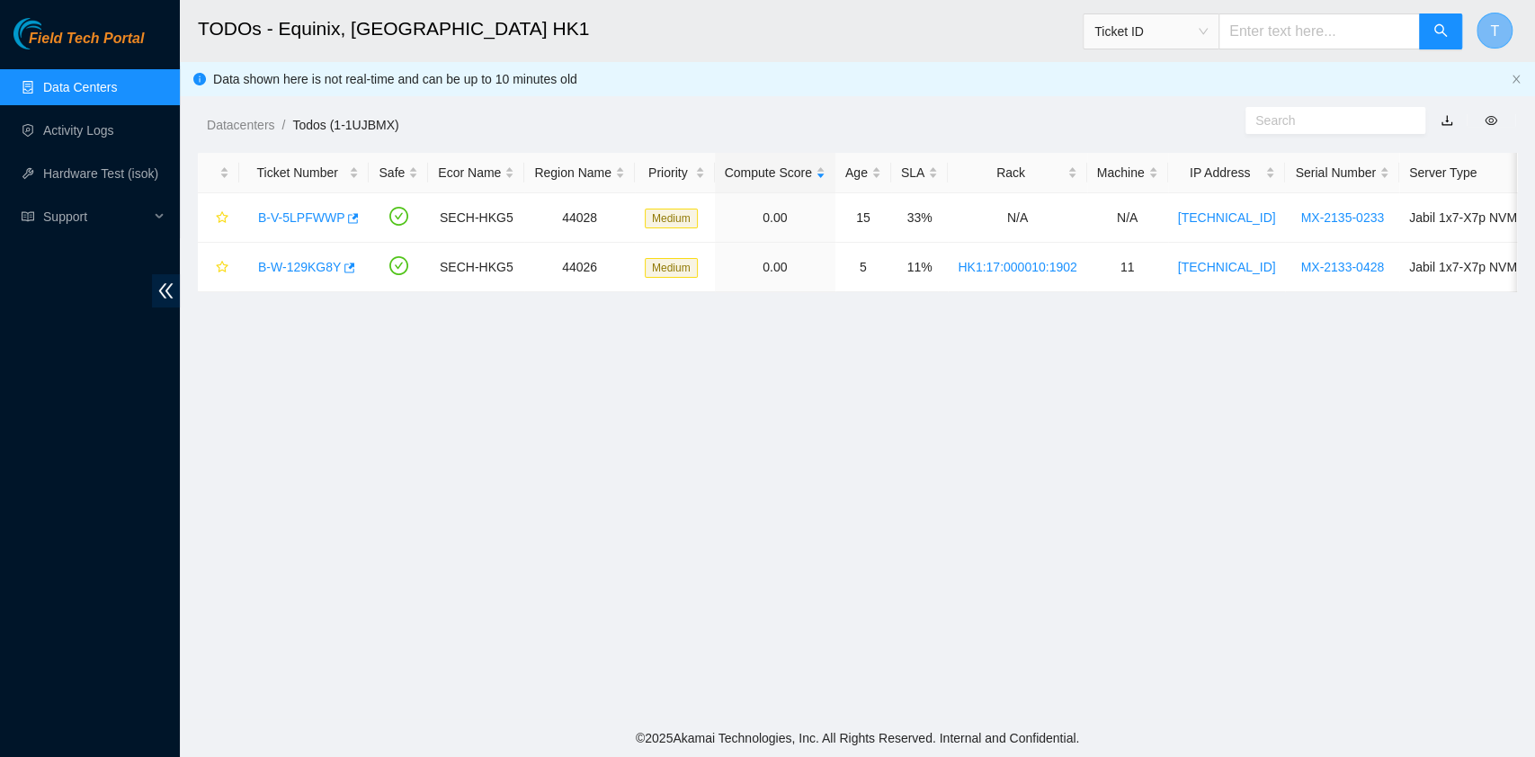
click at [1489, 22] on button "T" at bounding box center [1495, 31] width 36 height 36
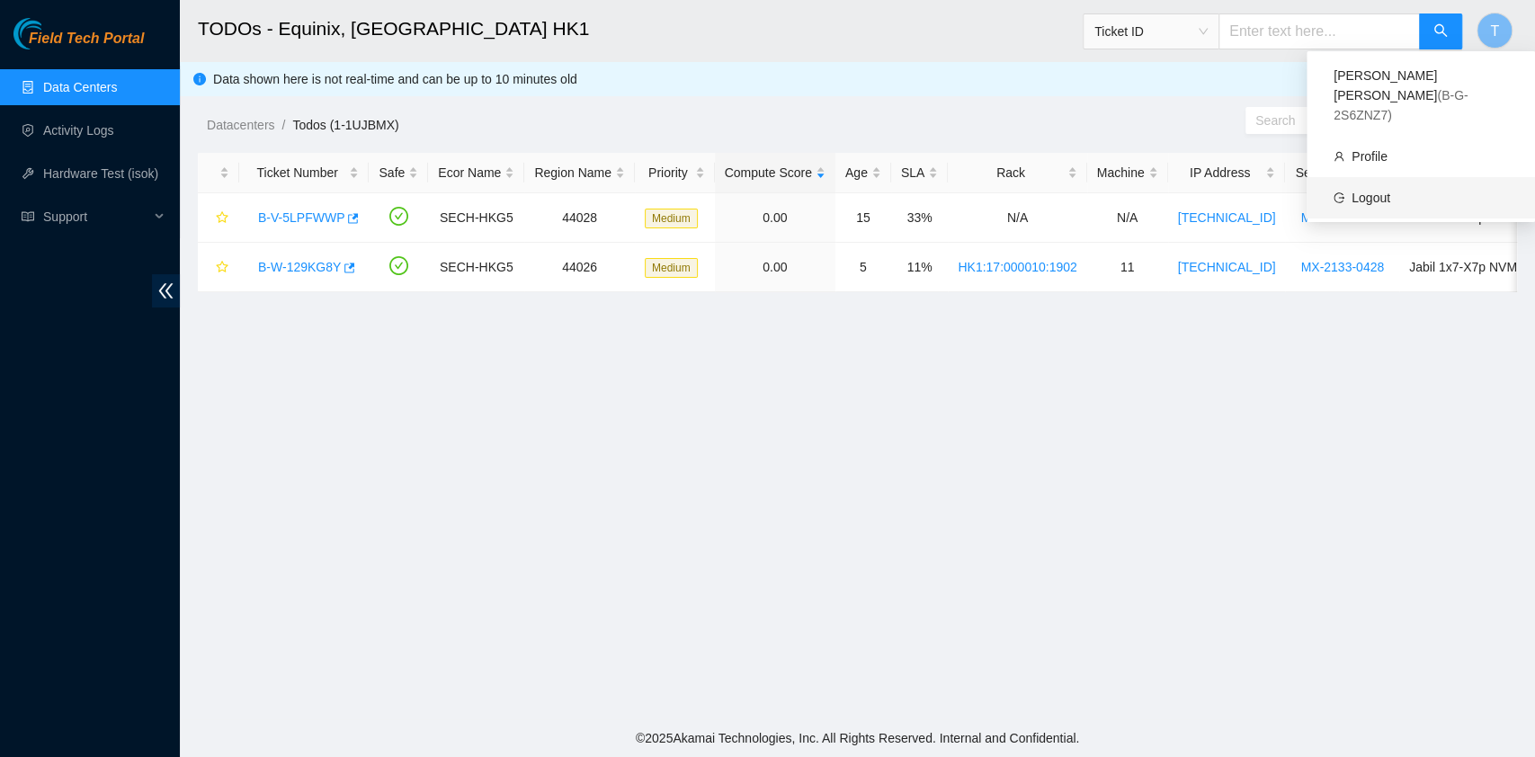
click at [1391, 191] on link "Logout" at bounding box center [1371, 198] width 39 height 14
